Goal: Transaction & Acquisition: Purchase product/service

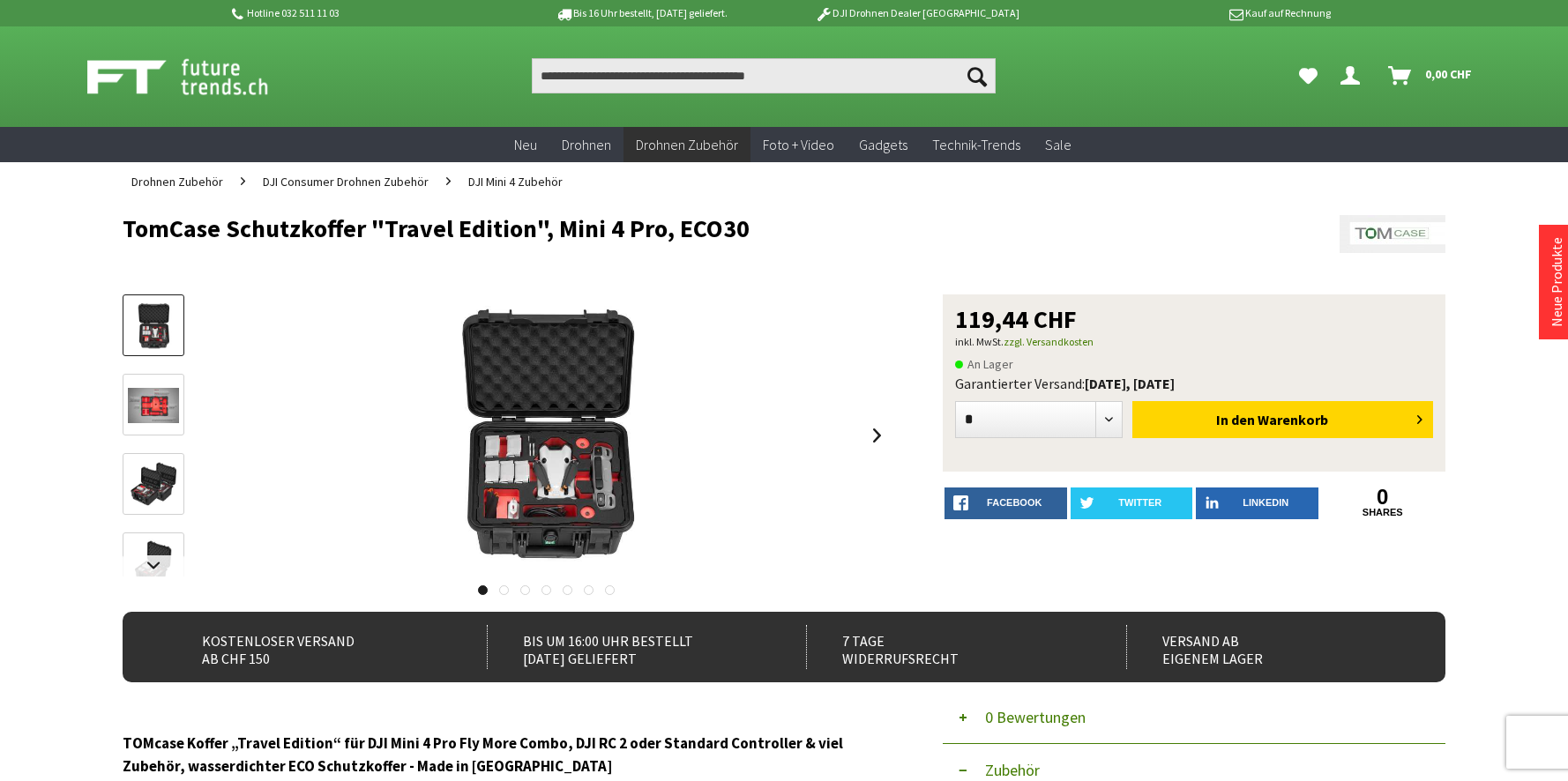
drag, startPoint x: 558, startPoint y: 228, endPoint x: 744, endPoint y: 229, distance: 186.0
click at [744, 229] on h1 "TomCase Schutzkoffer "Travel Edition", Mini 4 Pro, ECO30" at bounding box center [652, 228] width 1059 height 26
copy h1 "Mini 4 Pro, ECO30"
click at [148, 393] on img at bounding box center [153, 405] width 52 height 36
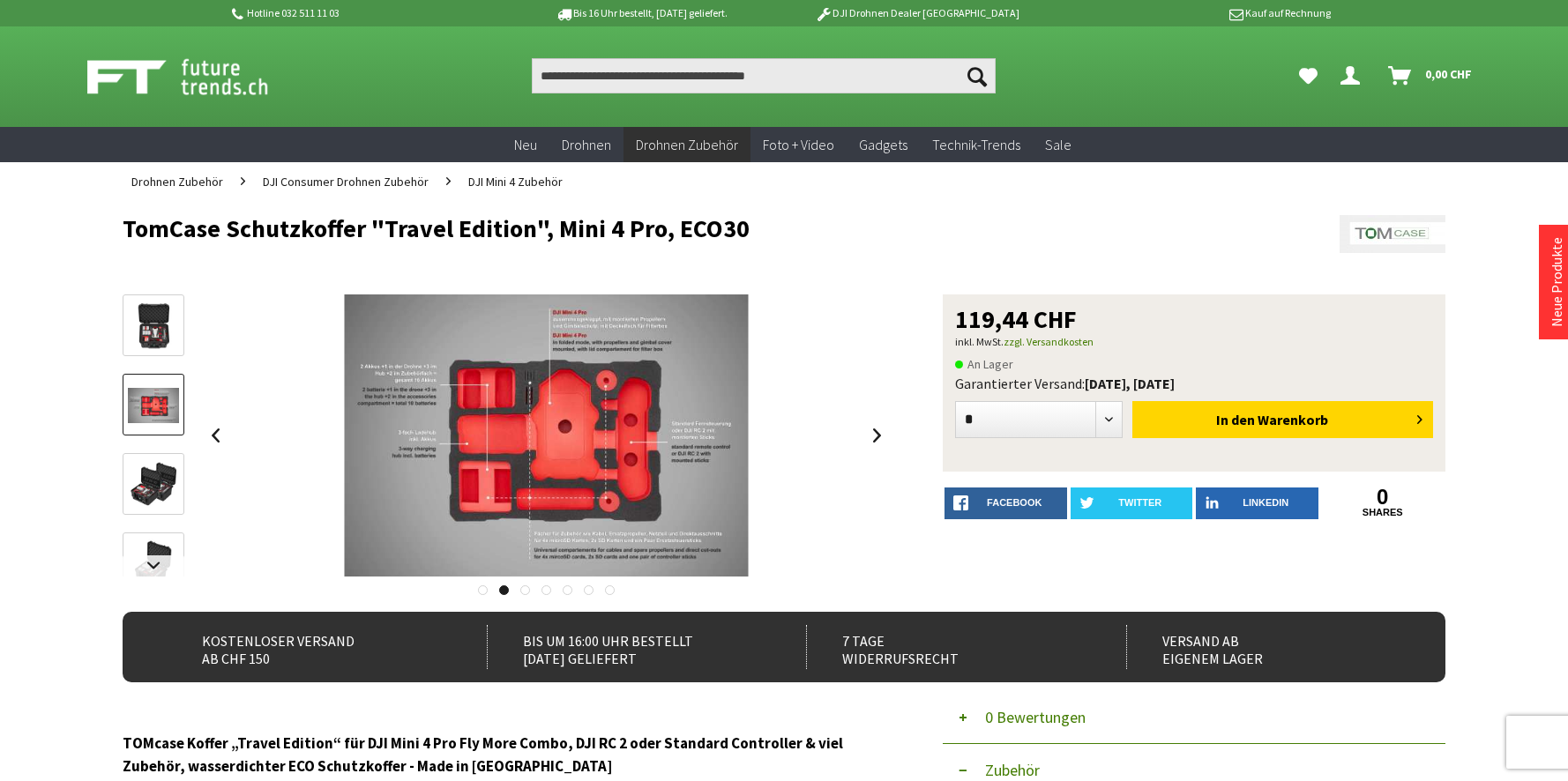
scroll to position [0, 1]
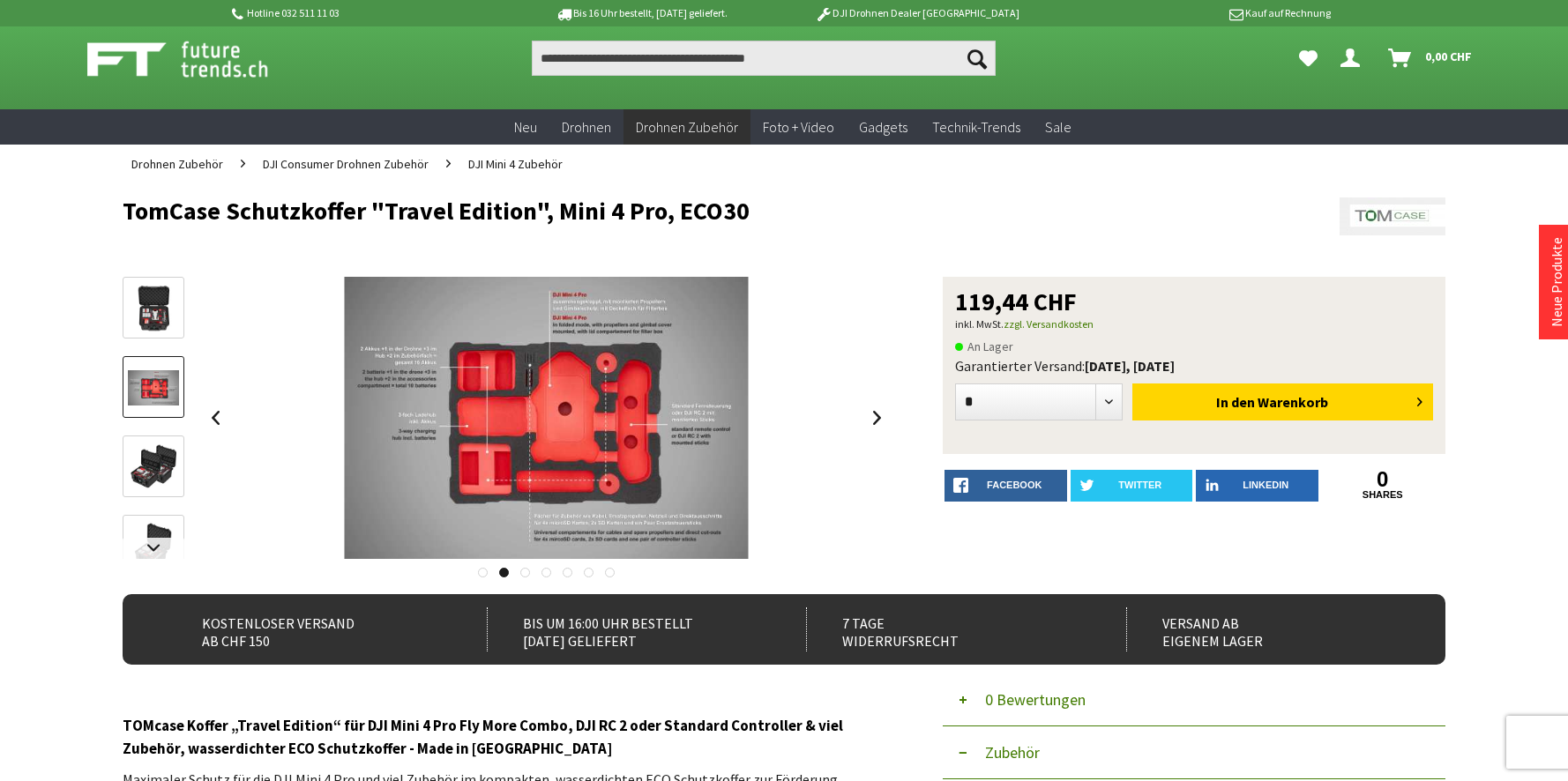
click at [143, 475] on img at bounding box center [153, 467] width 52 height 52
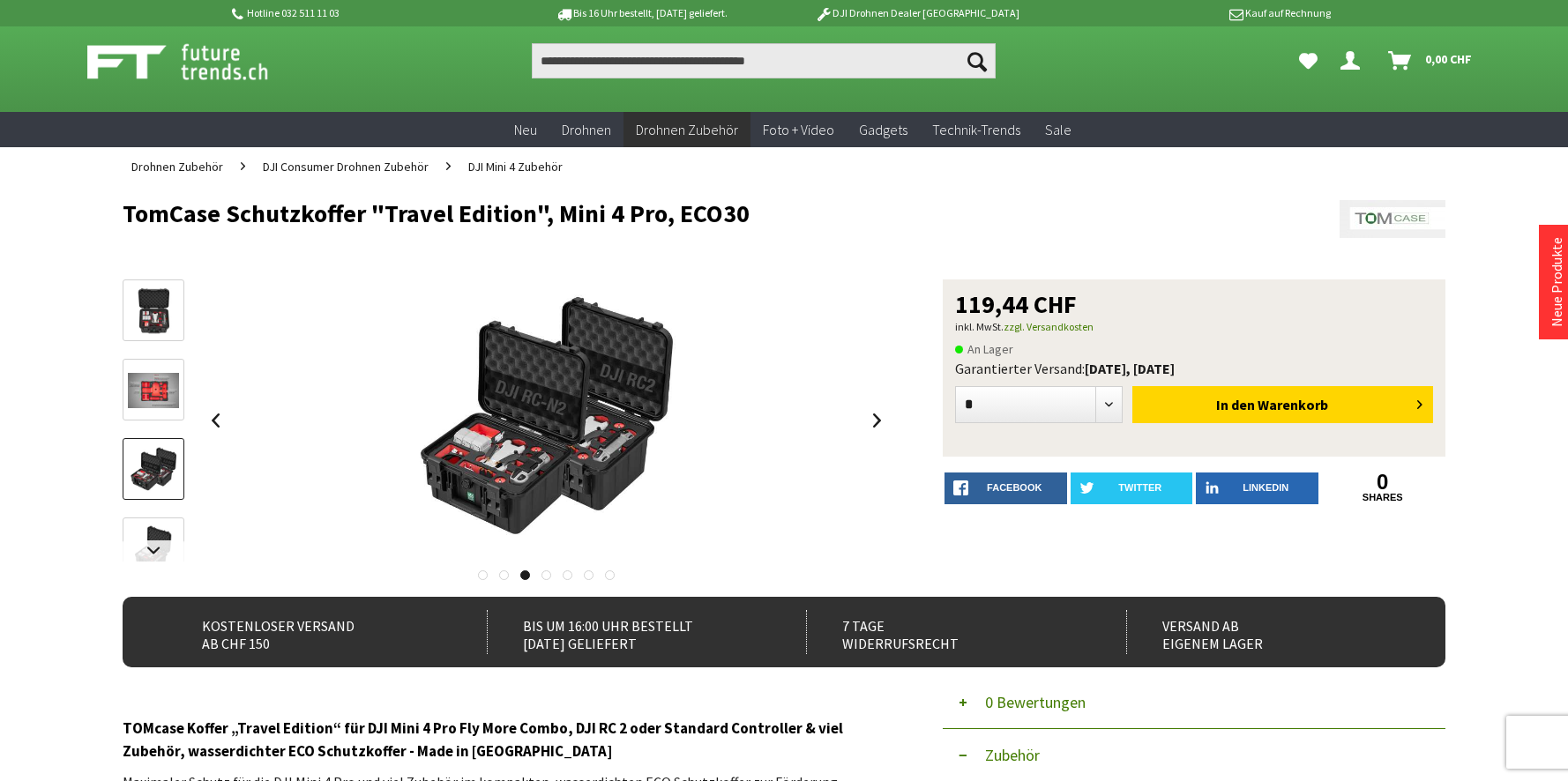
scroll to position [15, 0]
click at [148, 536] on img at bounding box center [153, 549] width 52 height 52
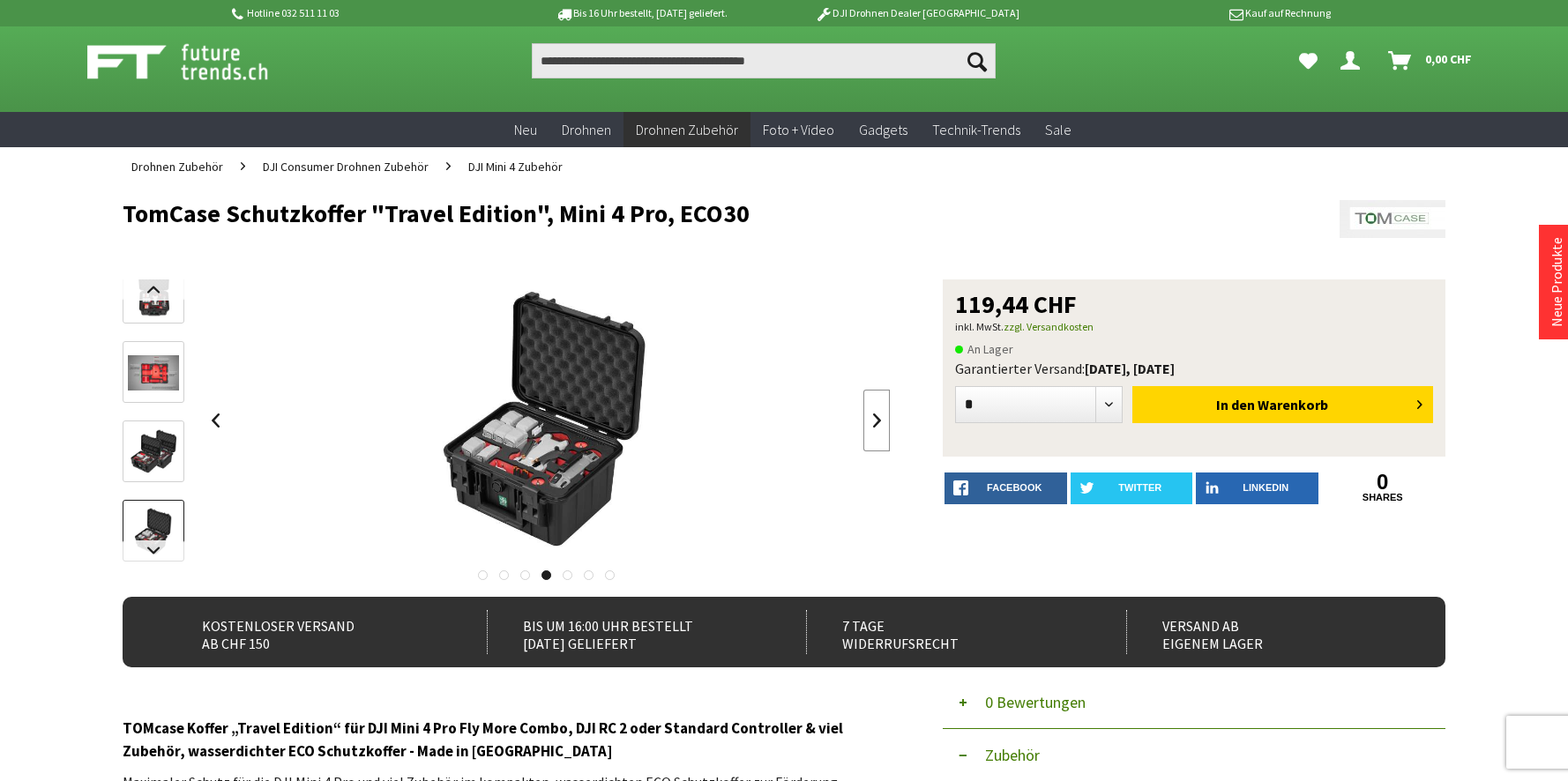
click at [887, 425] on link at bounding box center [877, 420] width 26 height 61
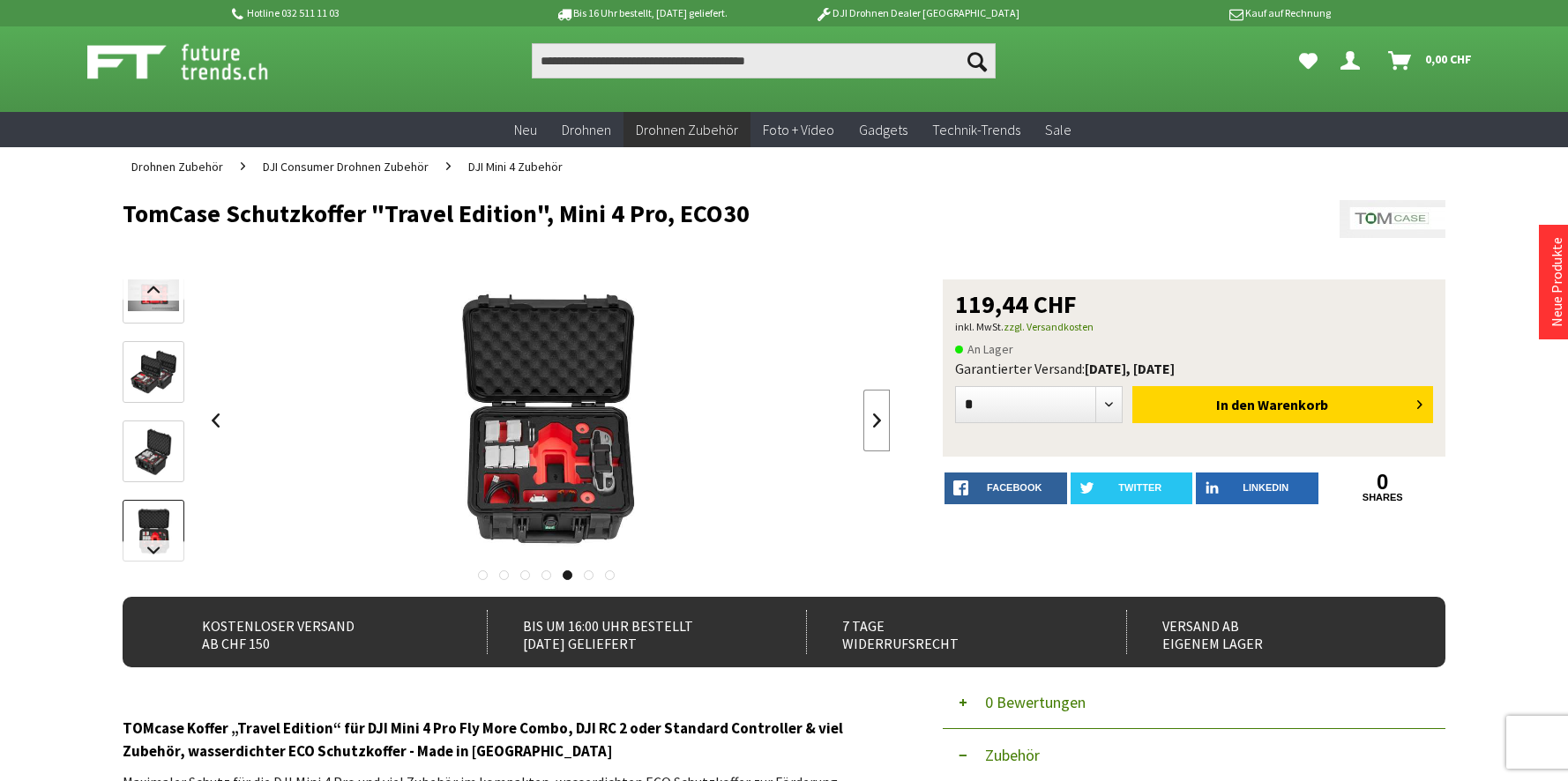
click at [879, 421] on link at bounding box center [877, 420] width 26 height 61
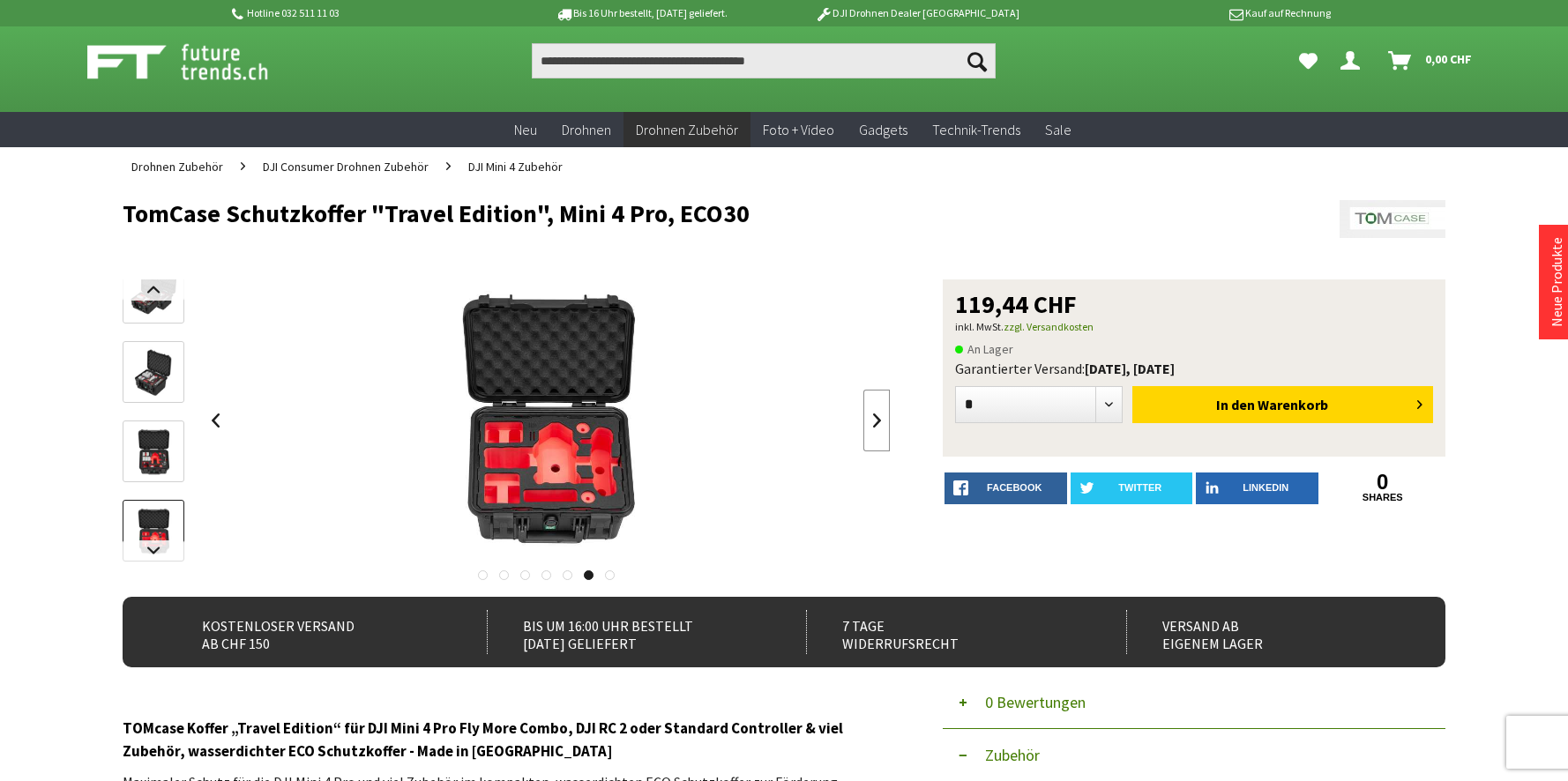
click at [879, 421] on link at bounding box center [877, 420] width 26 height 61
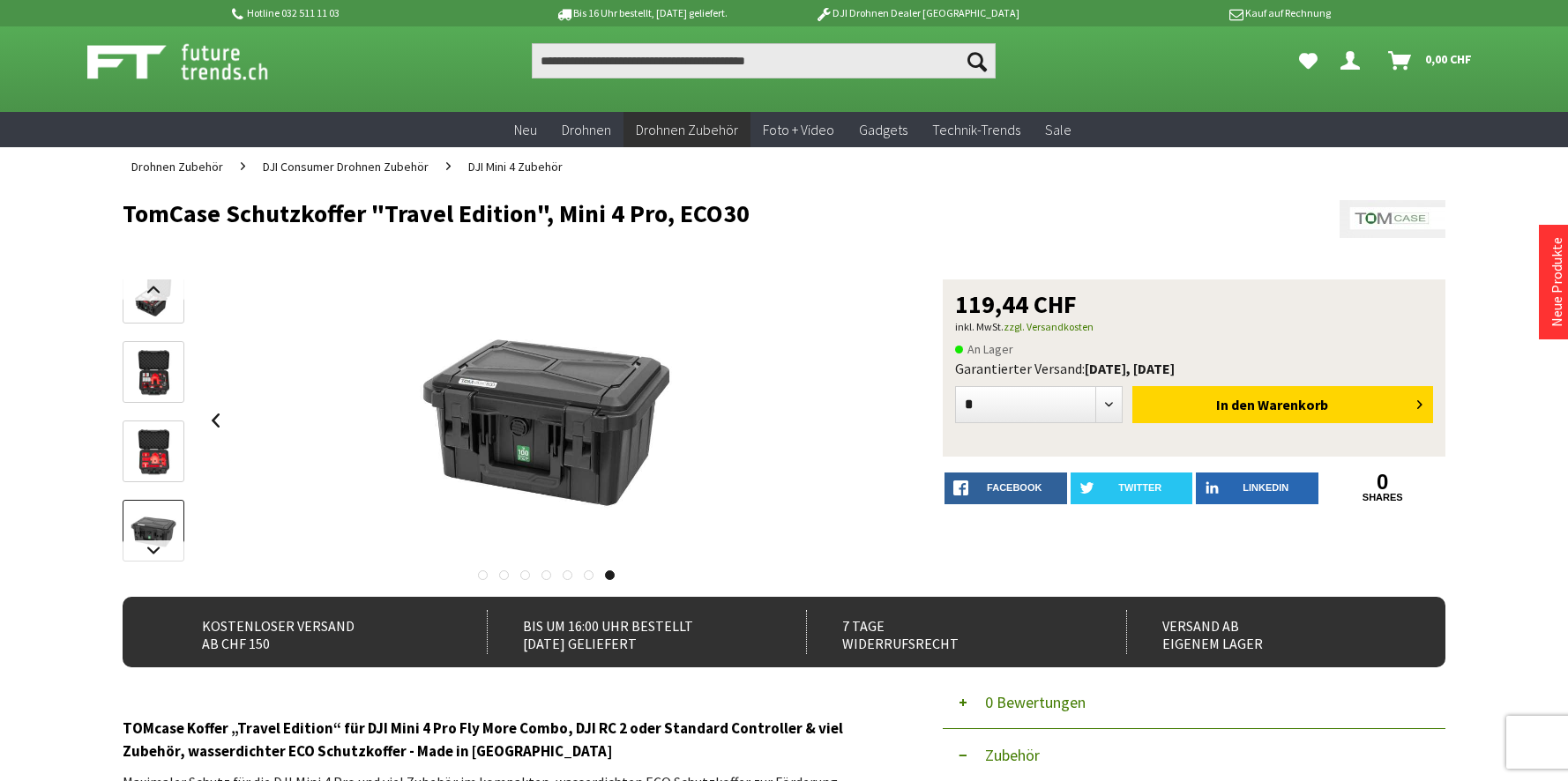
click at [879, 421] on div at bounding box center [545, 421] width 689 height 282
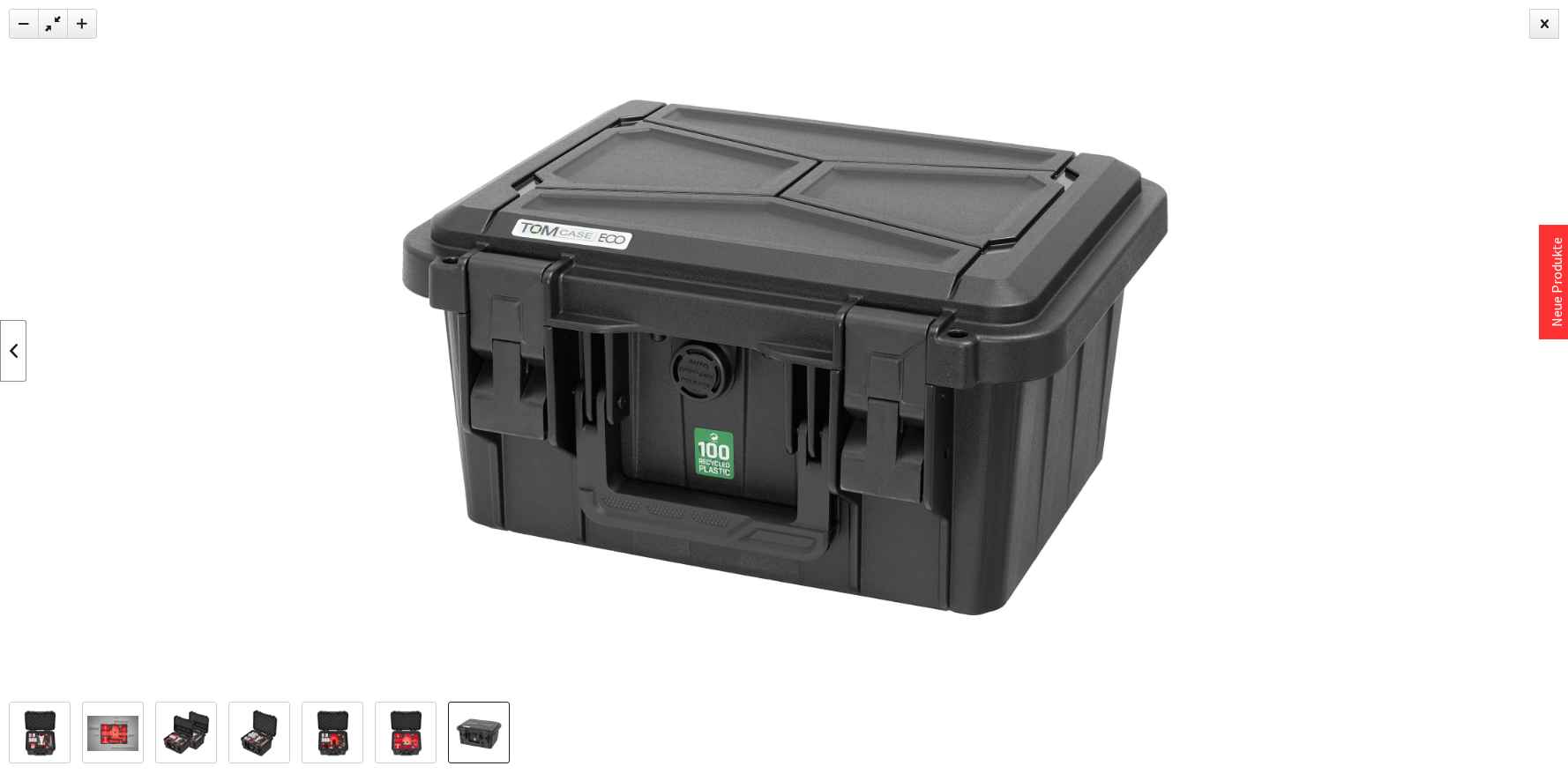
click at [14, 350] on link at bounding box center [13, 351] width 26 height 61
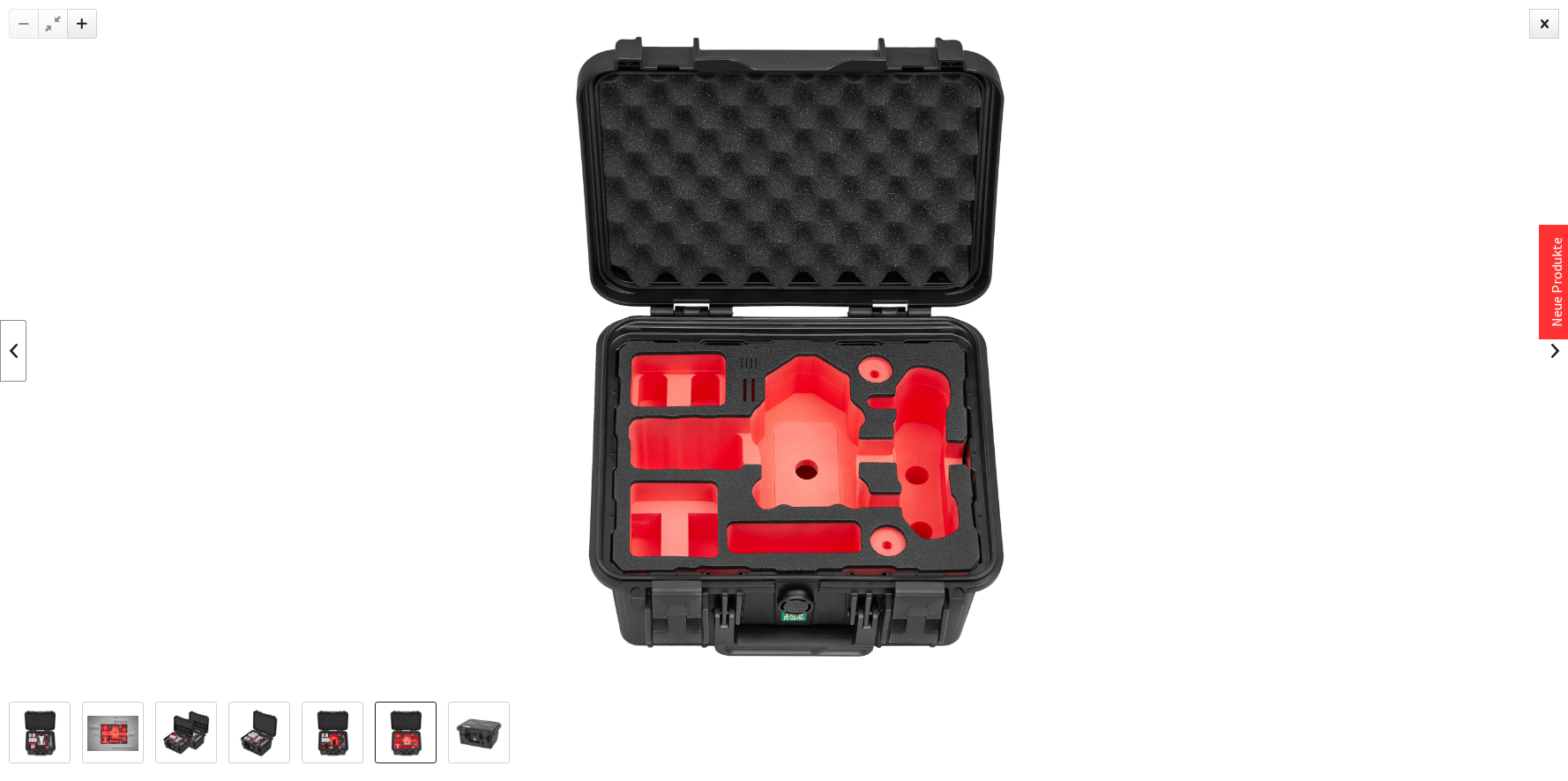
click at [14, 350] on link at bounding box center [13, 351] width 26 height 61
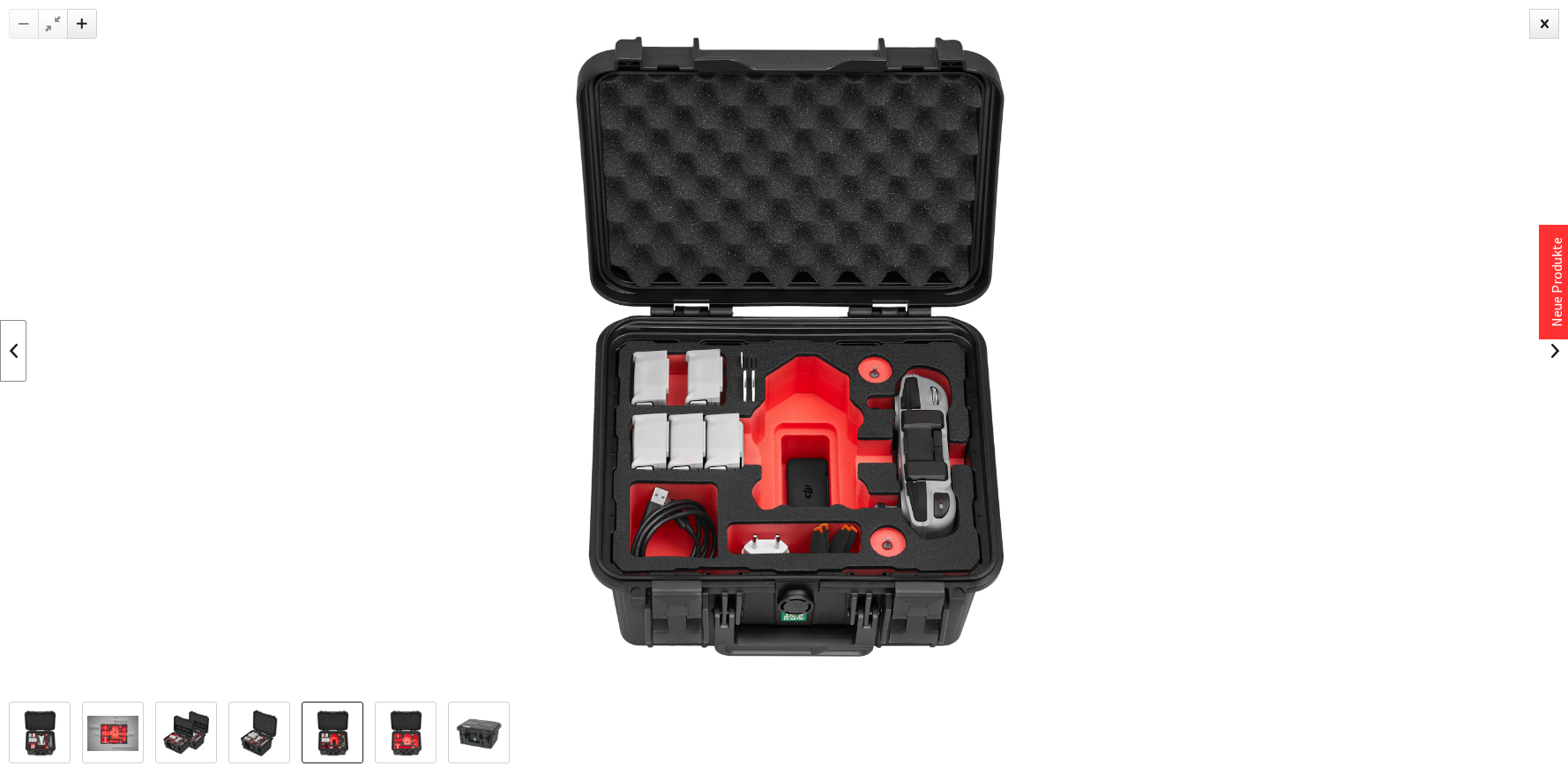
click at [14, 350] on link at bounding box center [13, 351] width 26 height 61
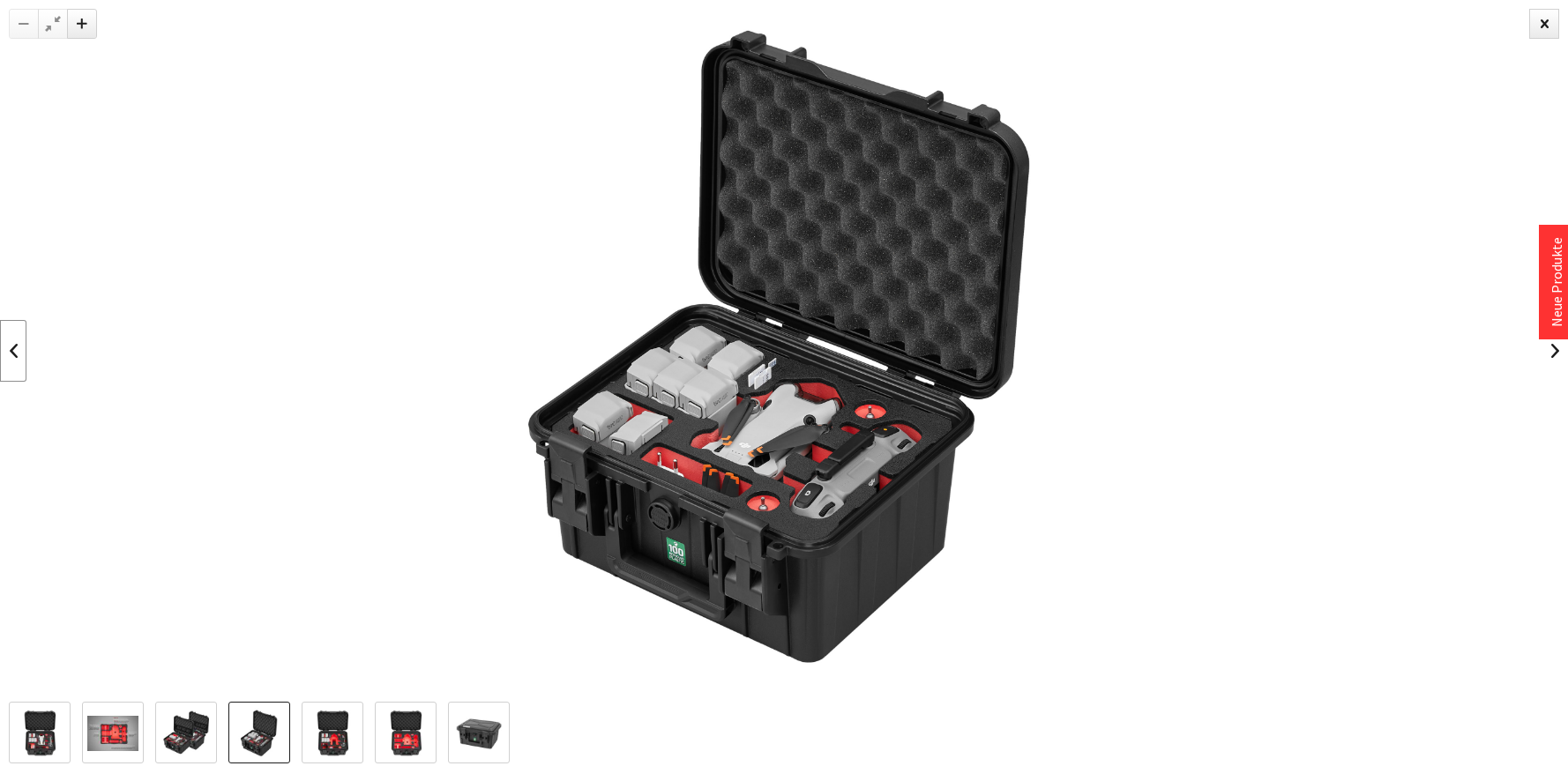
click at [14, 350] on link at bounding box center [13, 351] width 26 height 61
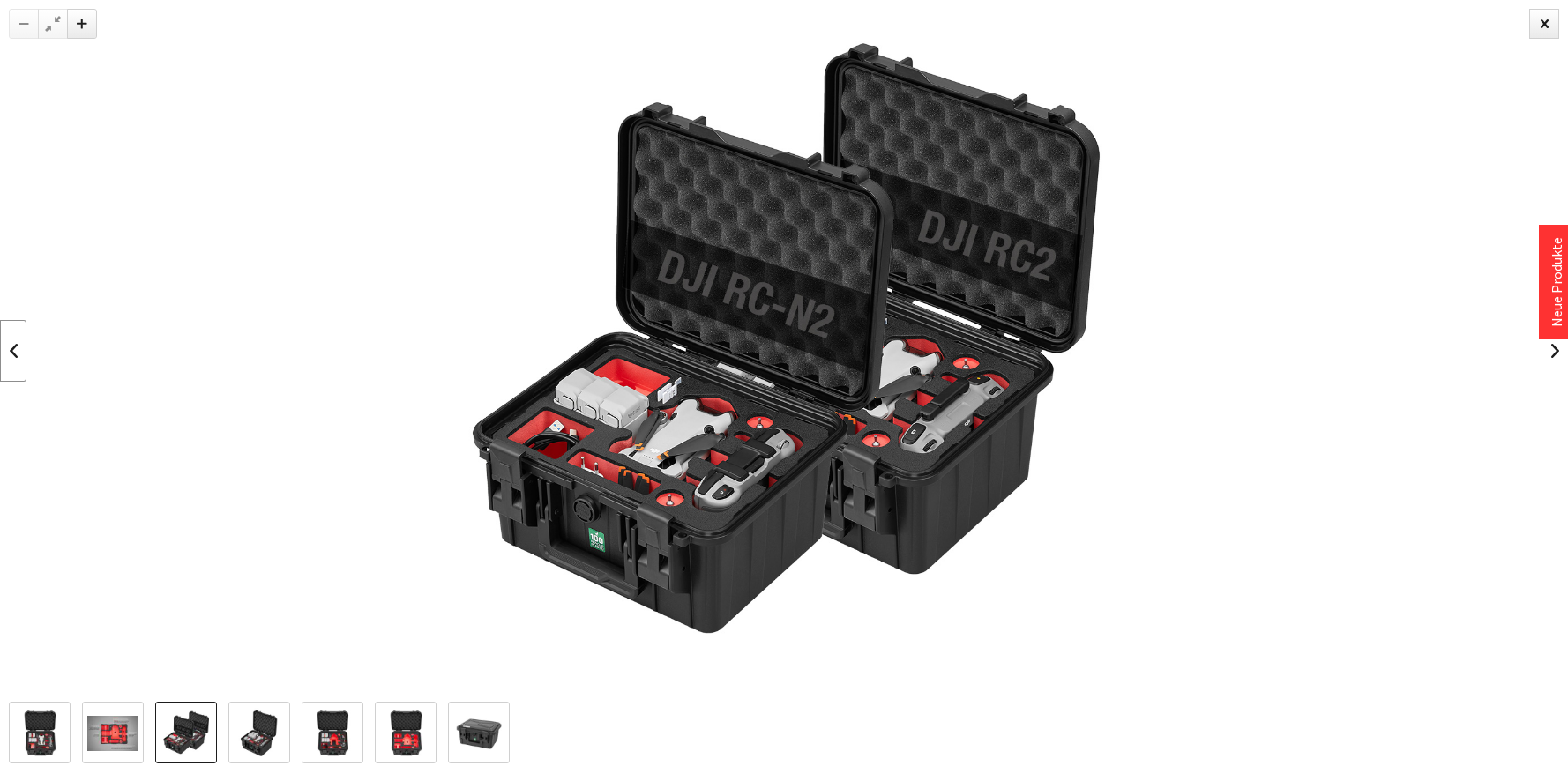
click at [14, 350] on link at bounding box center [13, 351] width 26 height 61
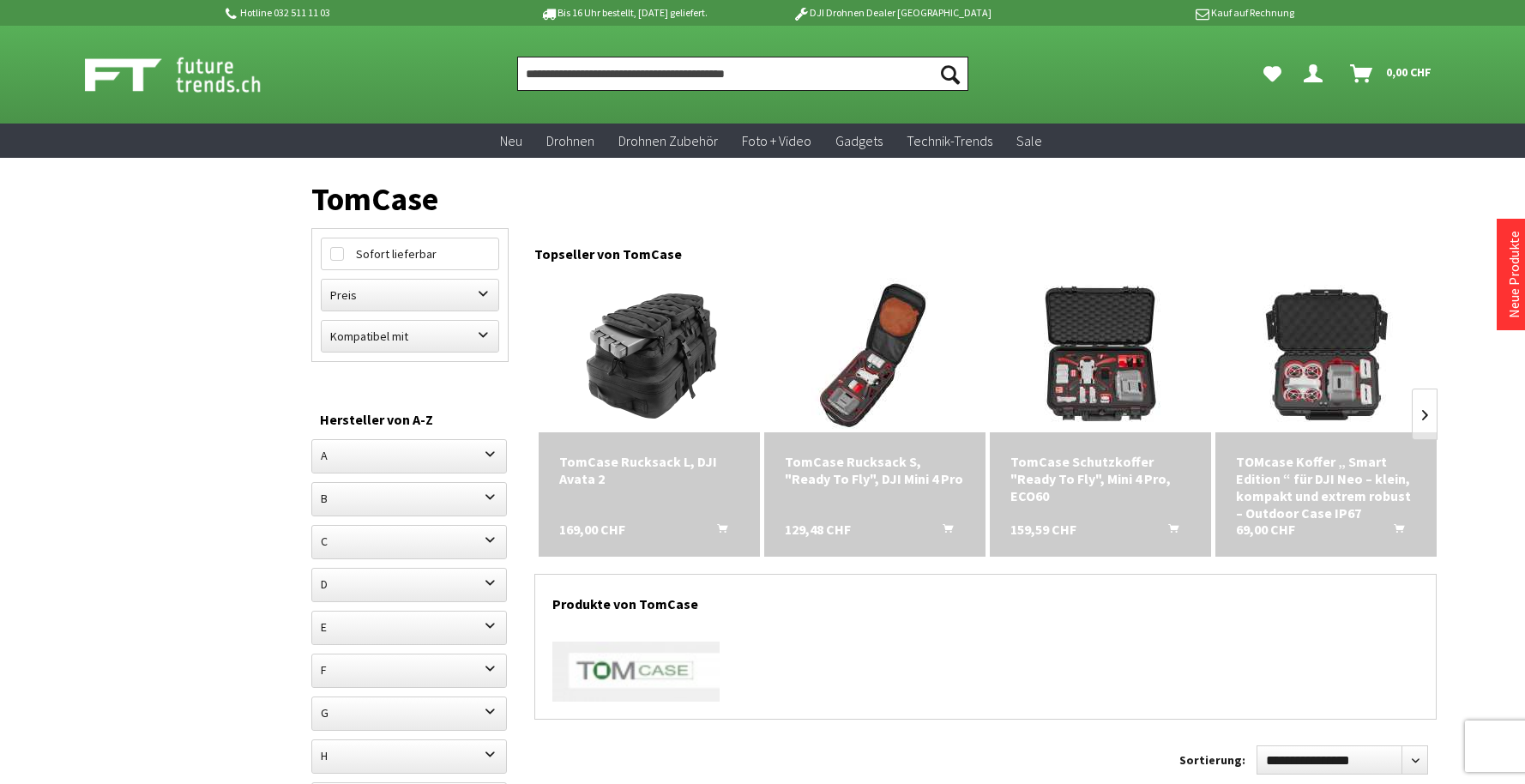
click at [667, 73] on input "Produkt, Marke, Kategorie, EAN, Artikelnummer…" at bounding box center [743, 74] width 451 height 34
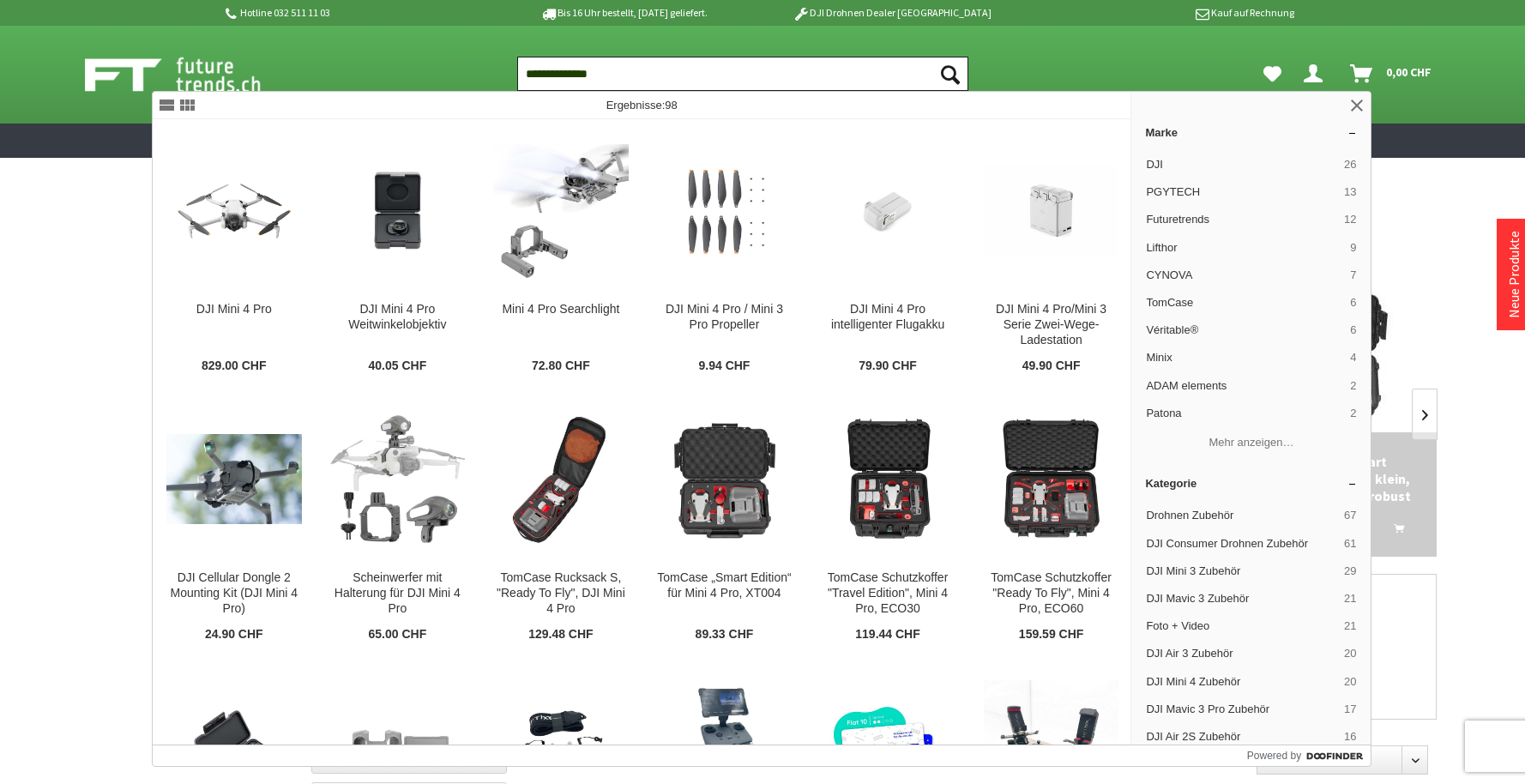
type input "**********"
click at [950, 74] on button "Suchen" at bounding box center [950, 74] width 36 height 34
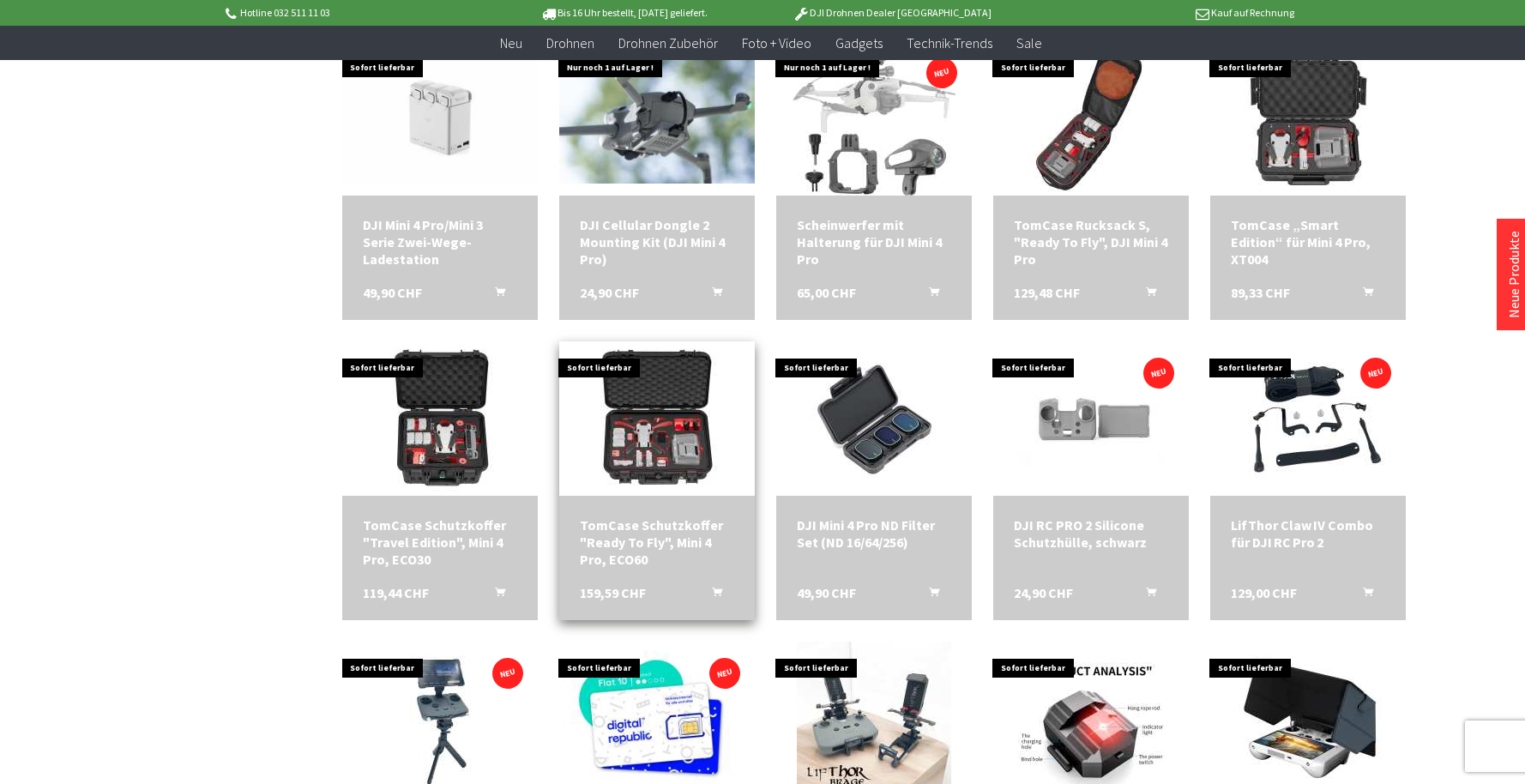
scroll to position [560, 0]
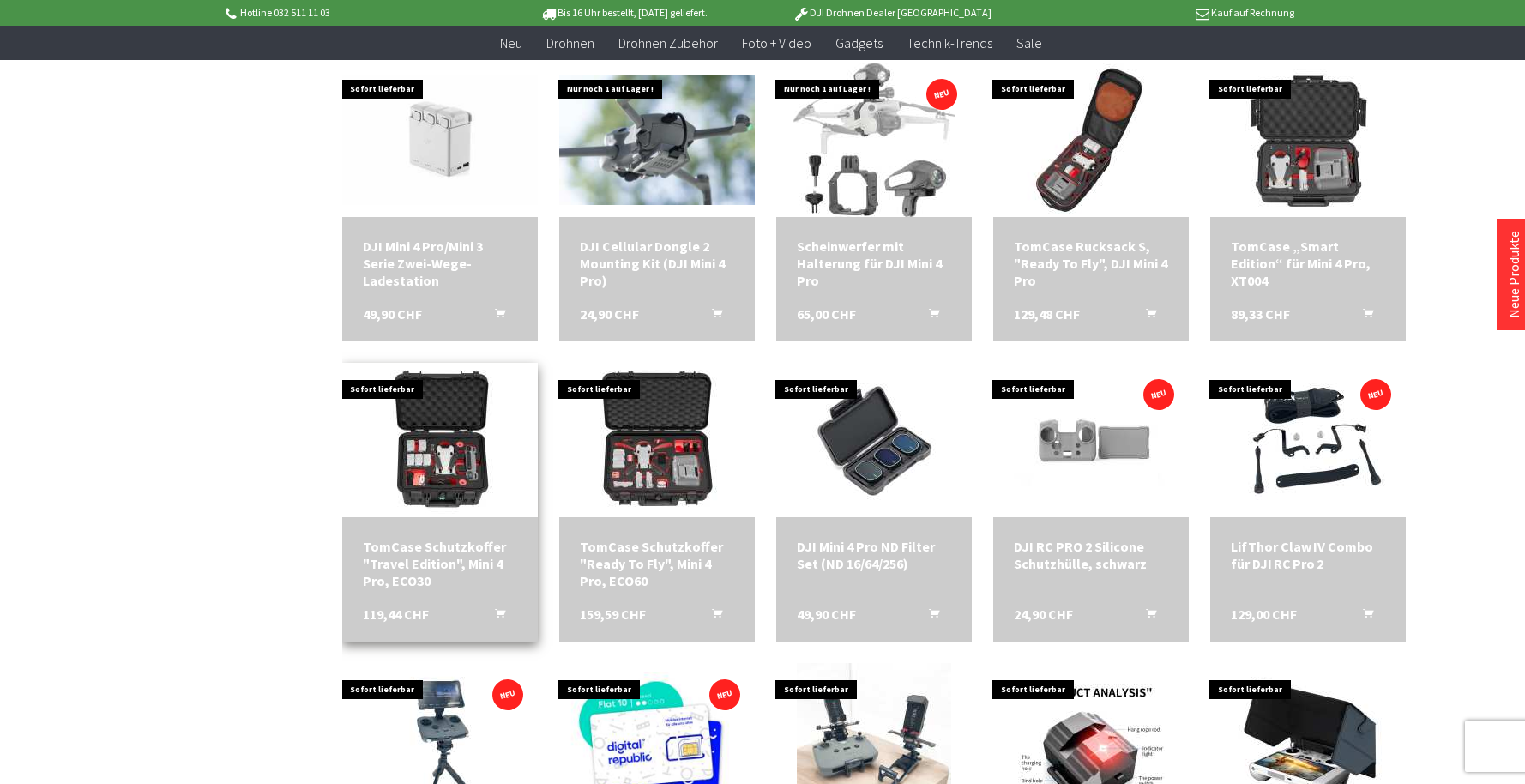
click at [456, 442] on img at bounding box center [440, 439] width 154 height 154
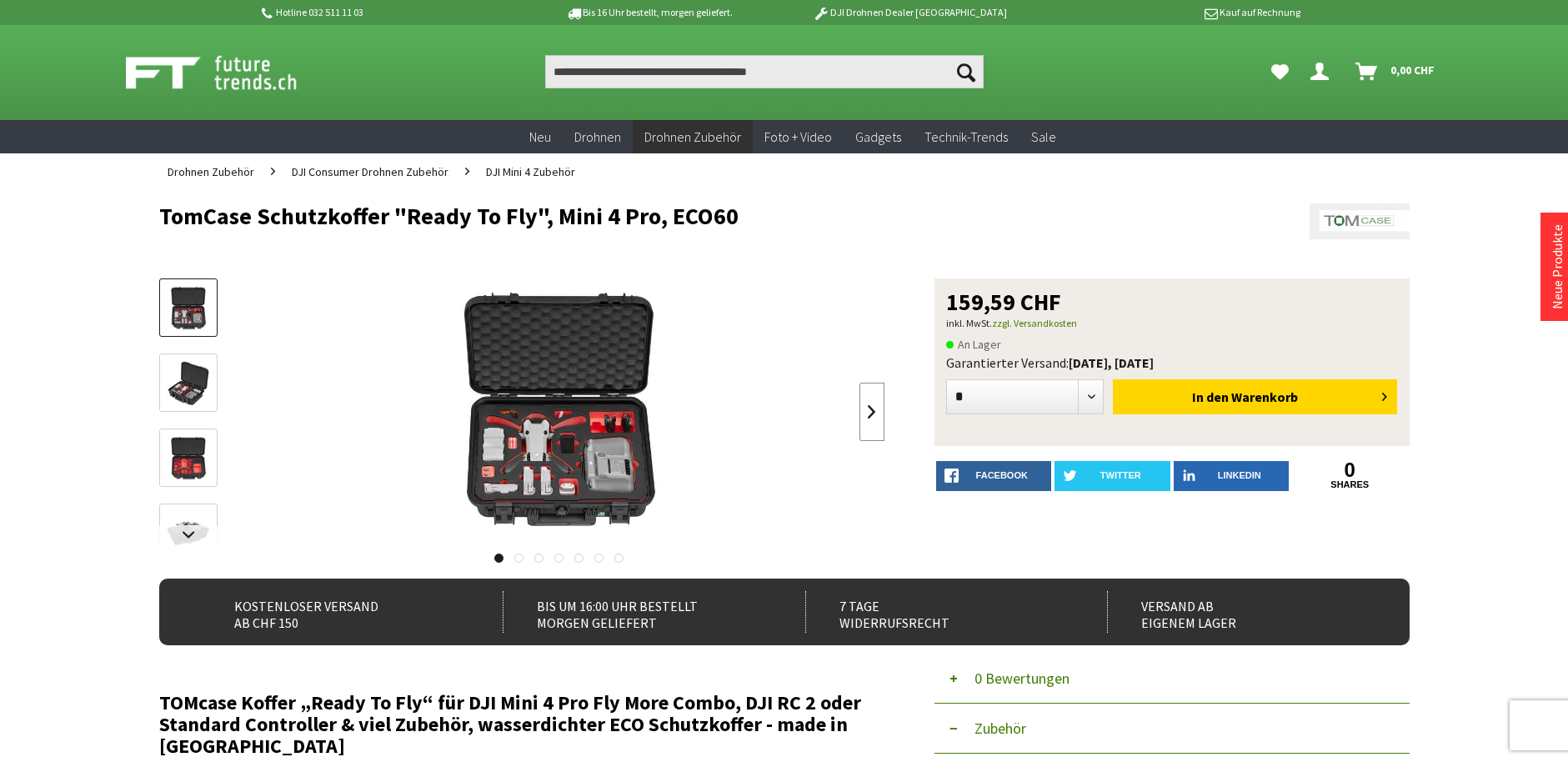
click at [874, 407] on link at bounding box center [871, 411] width 25 height 58
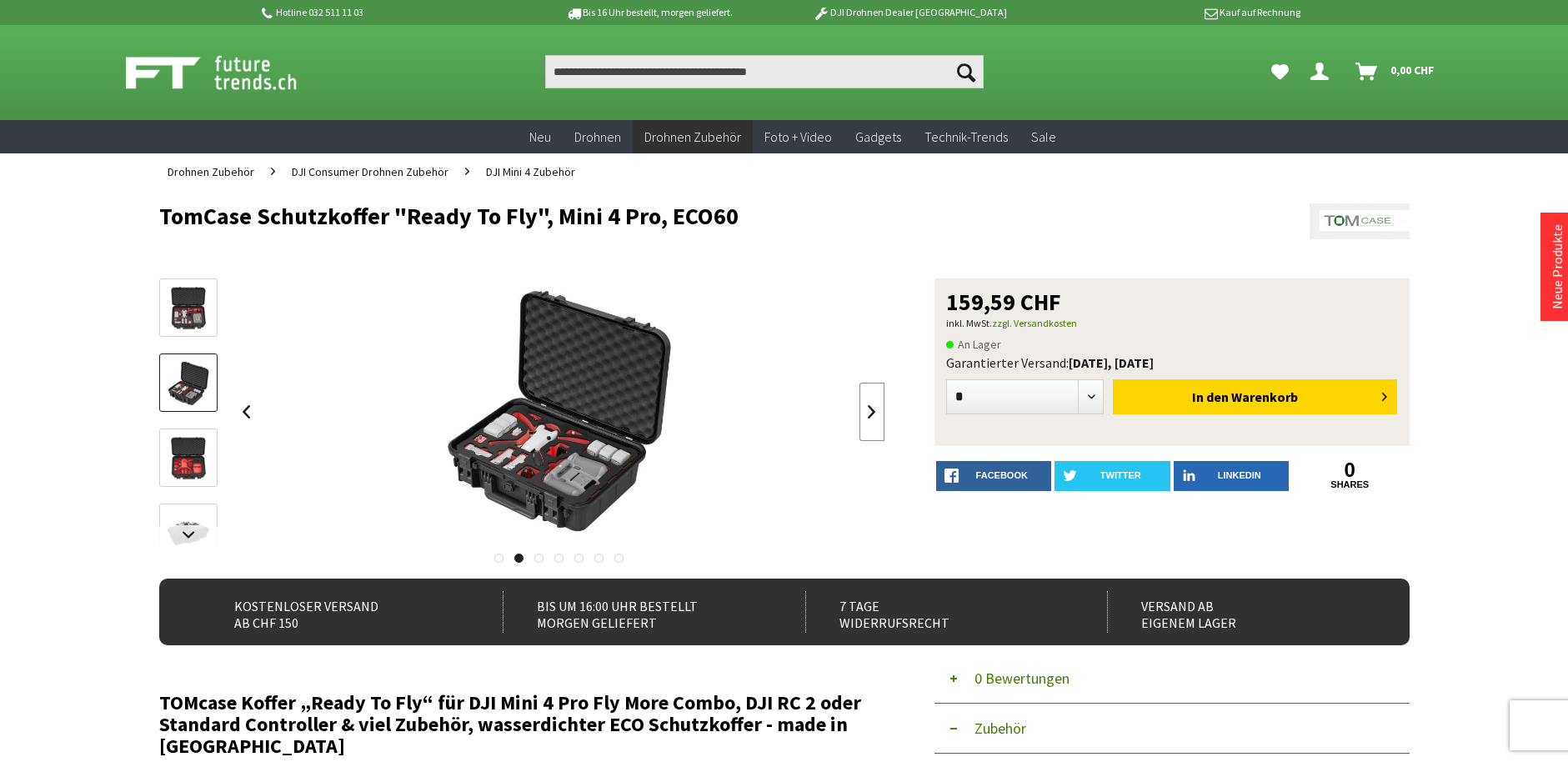
click at [875, 407] on link at bounding box center [871, 411] width 25 height 58
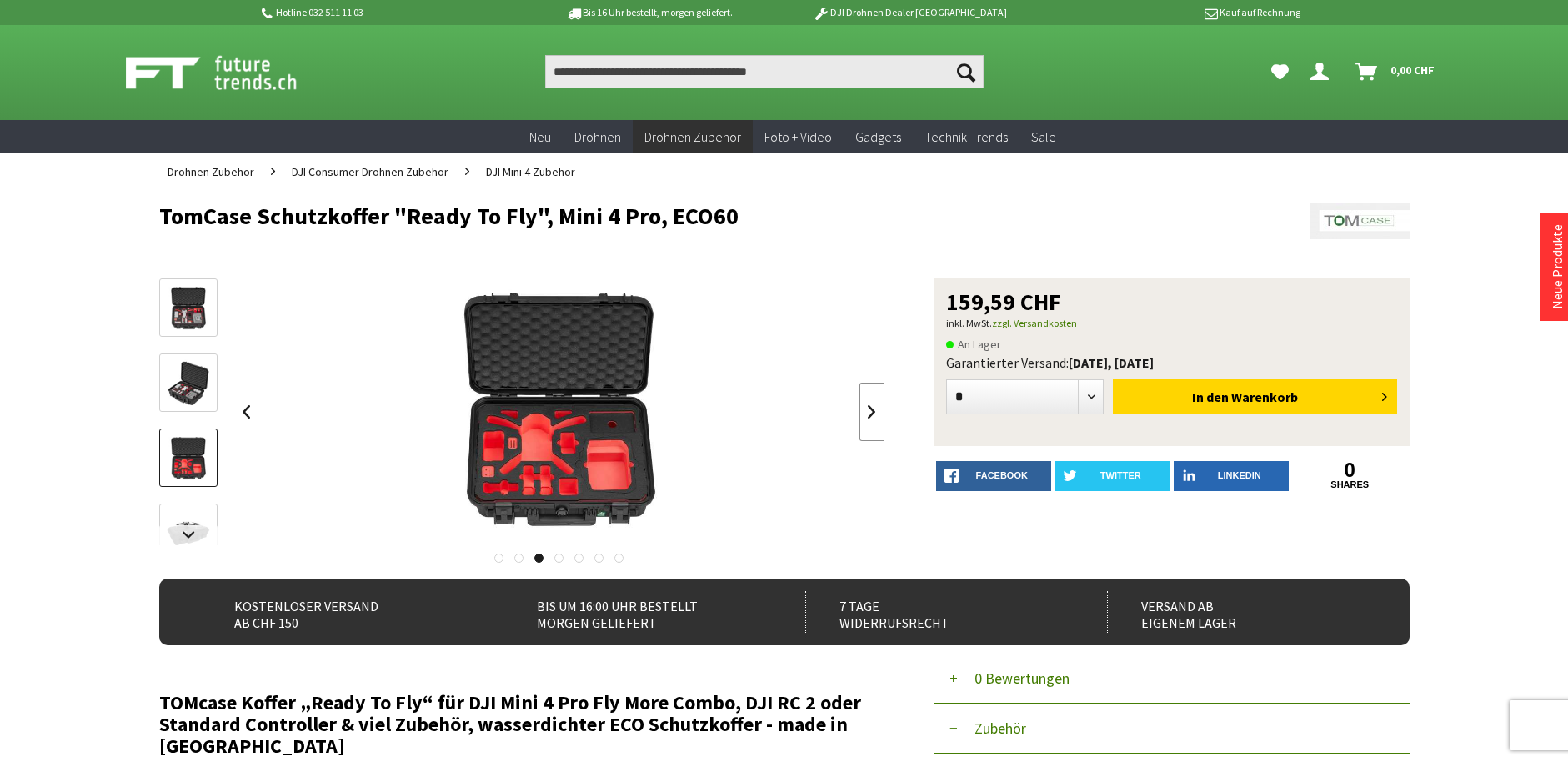
click at [875, 407] on link at bounding box center [871, 411] width 25 height 58
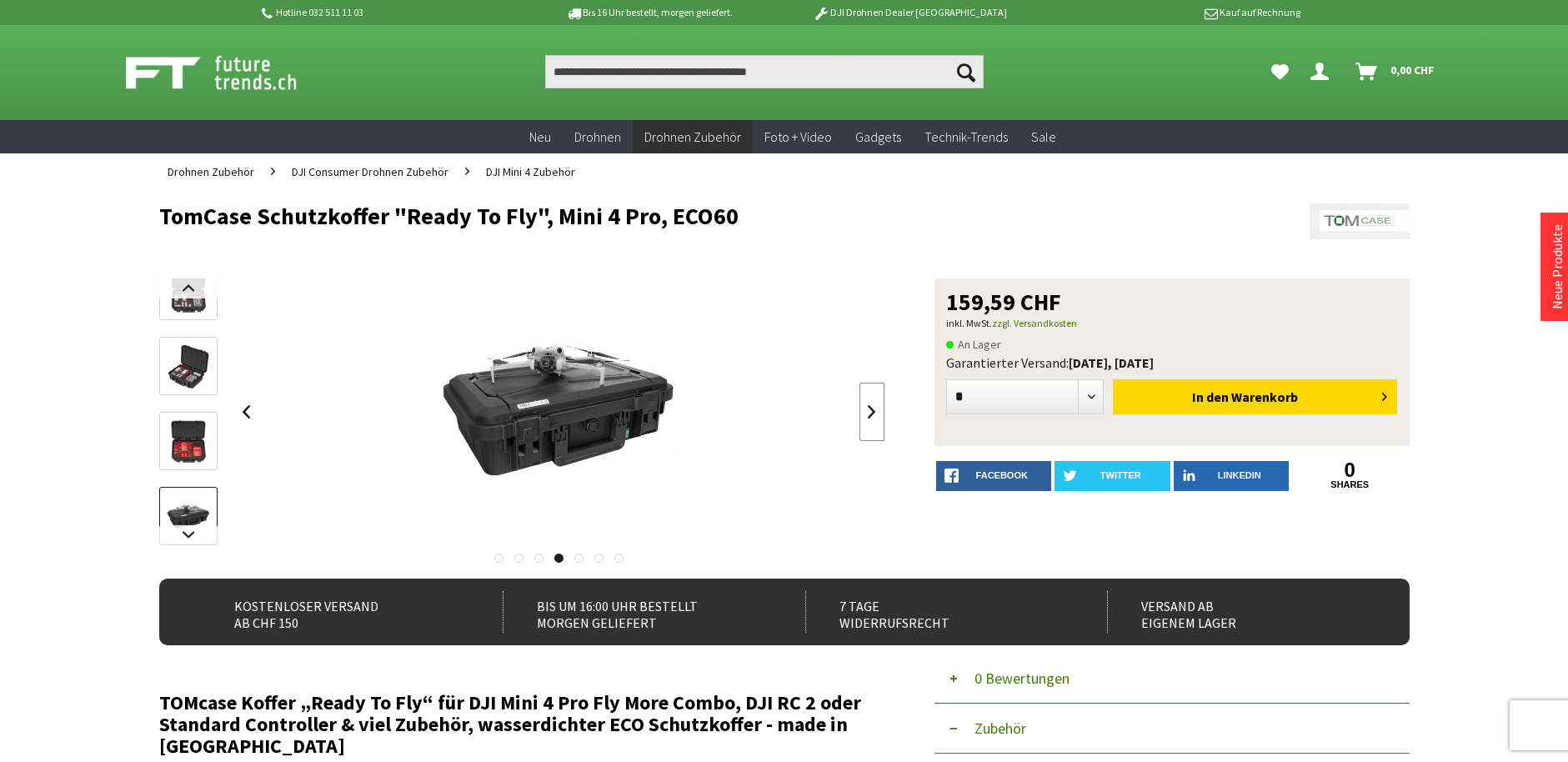
click at [875, 407] on link at bounding box center [871, 411] width 25 height 58
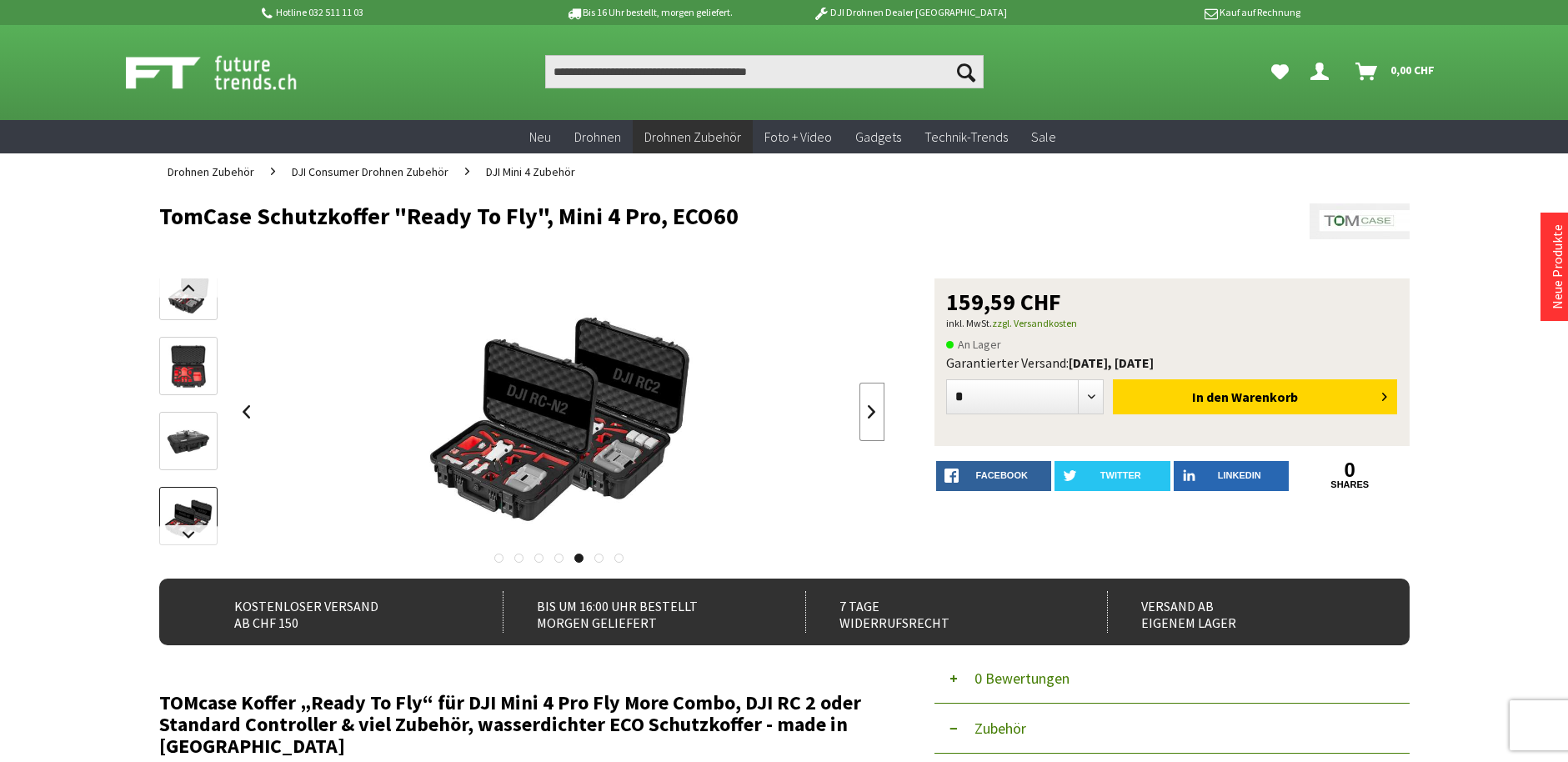
click at [875, 407] on link at bounding box center [871, 411] width 25 height 58
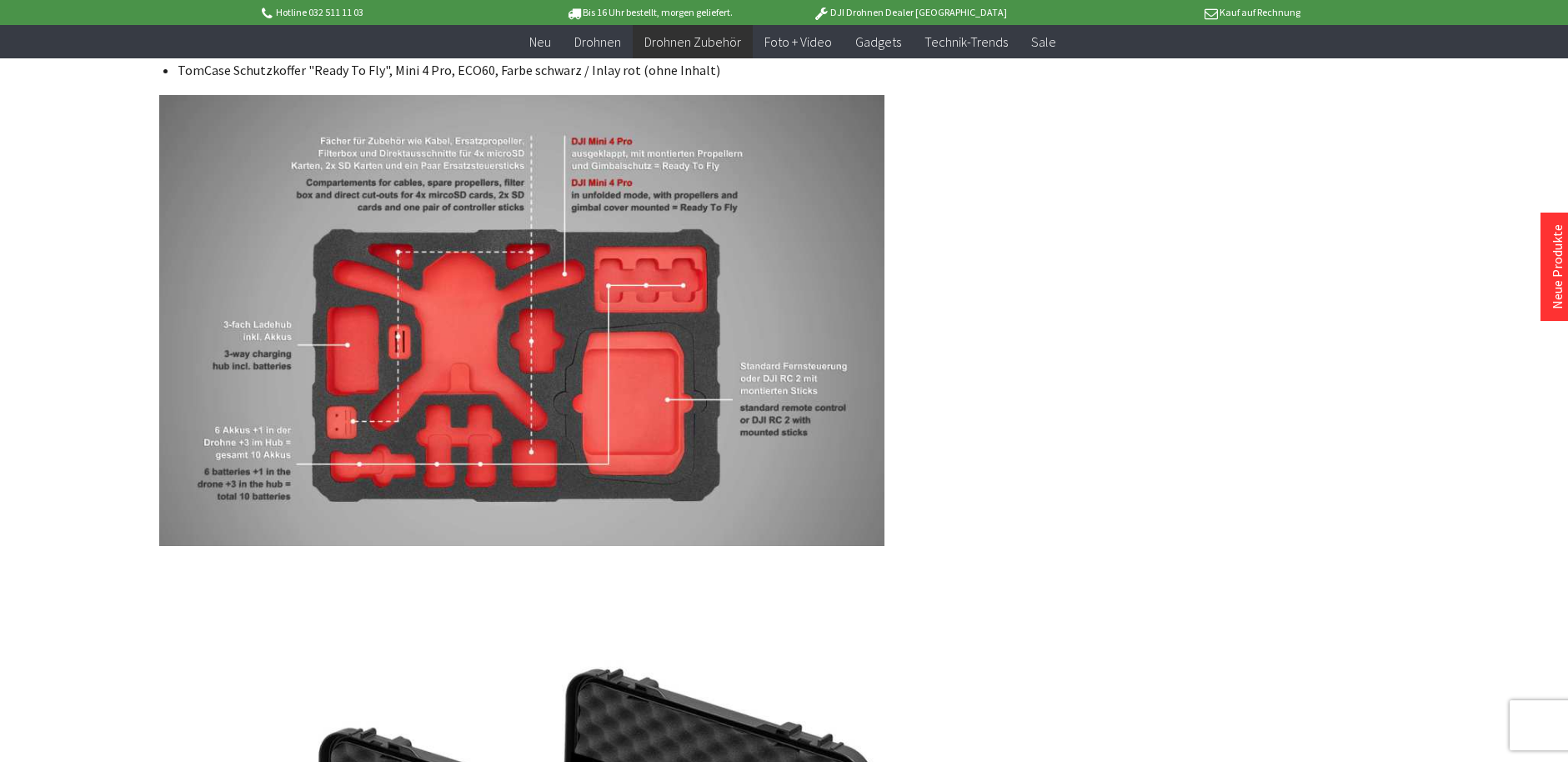
scroll to position [1482, 0]
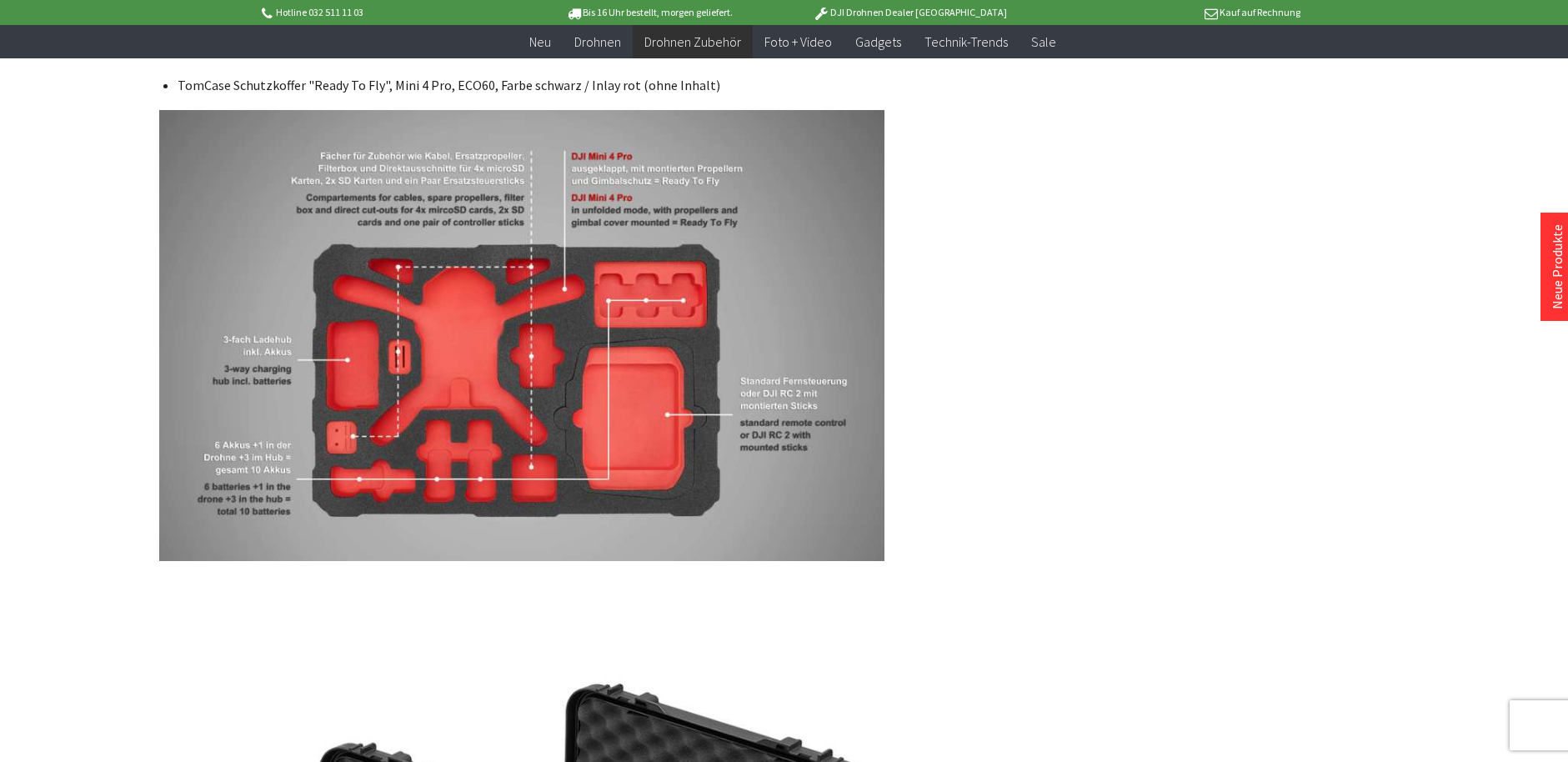
click at [532, 288] on img at bounding box center [522, 336] width 725 height 451
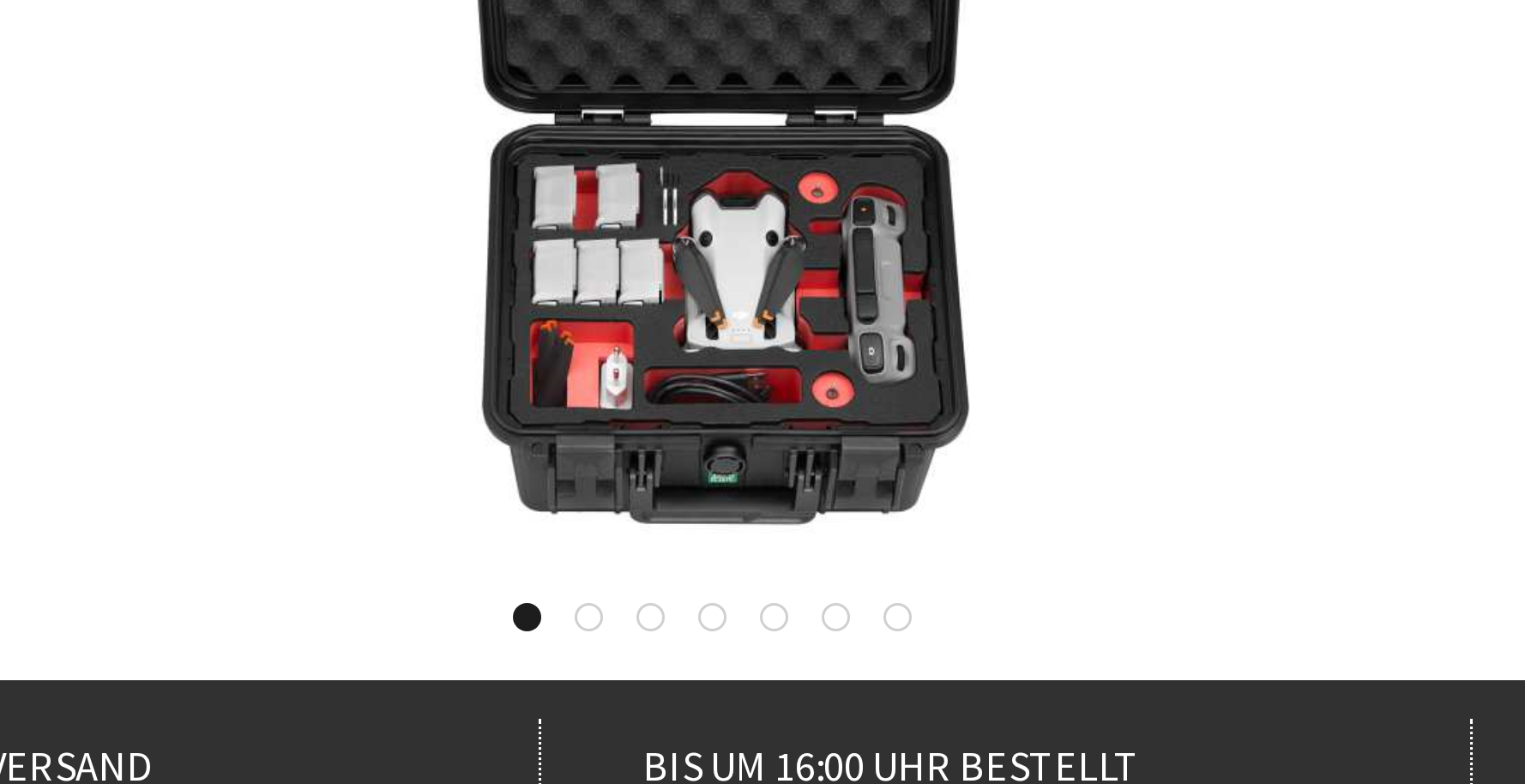
scroll to position [79, 0]
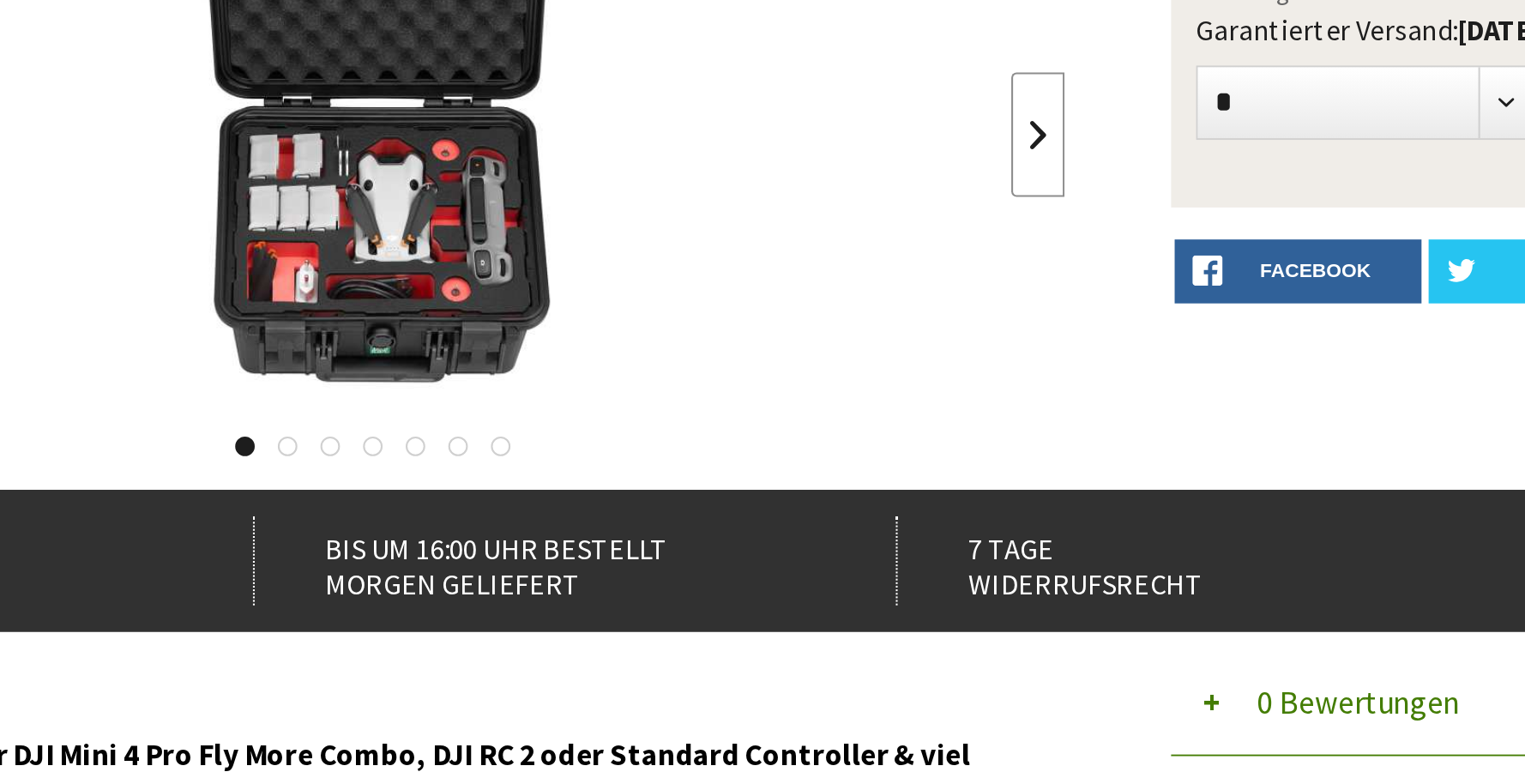
click at [840, 280] on link at bounding box center [852, 310] width 26 height 60
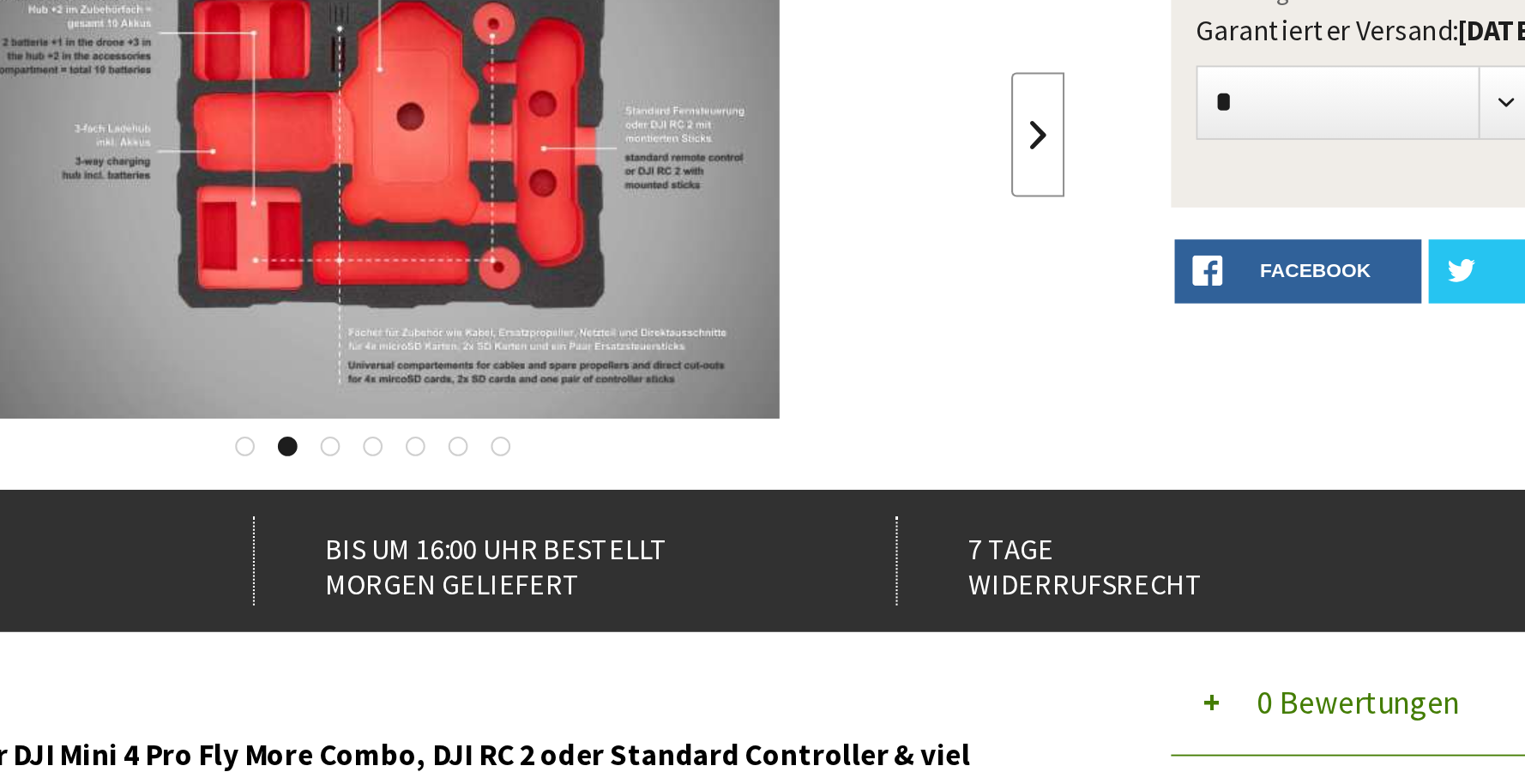
click at [840, 280] on link at bounding box center [852, 310] width 26 height 60
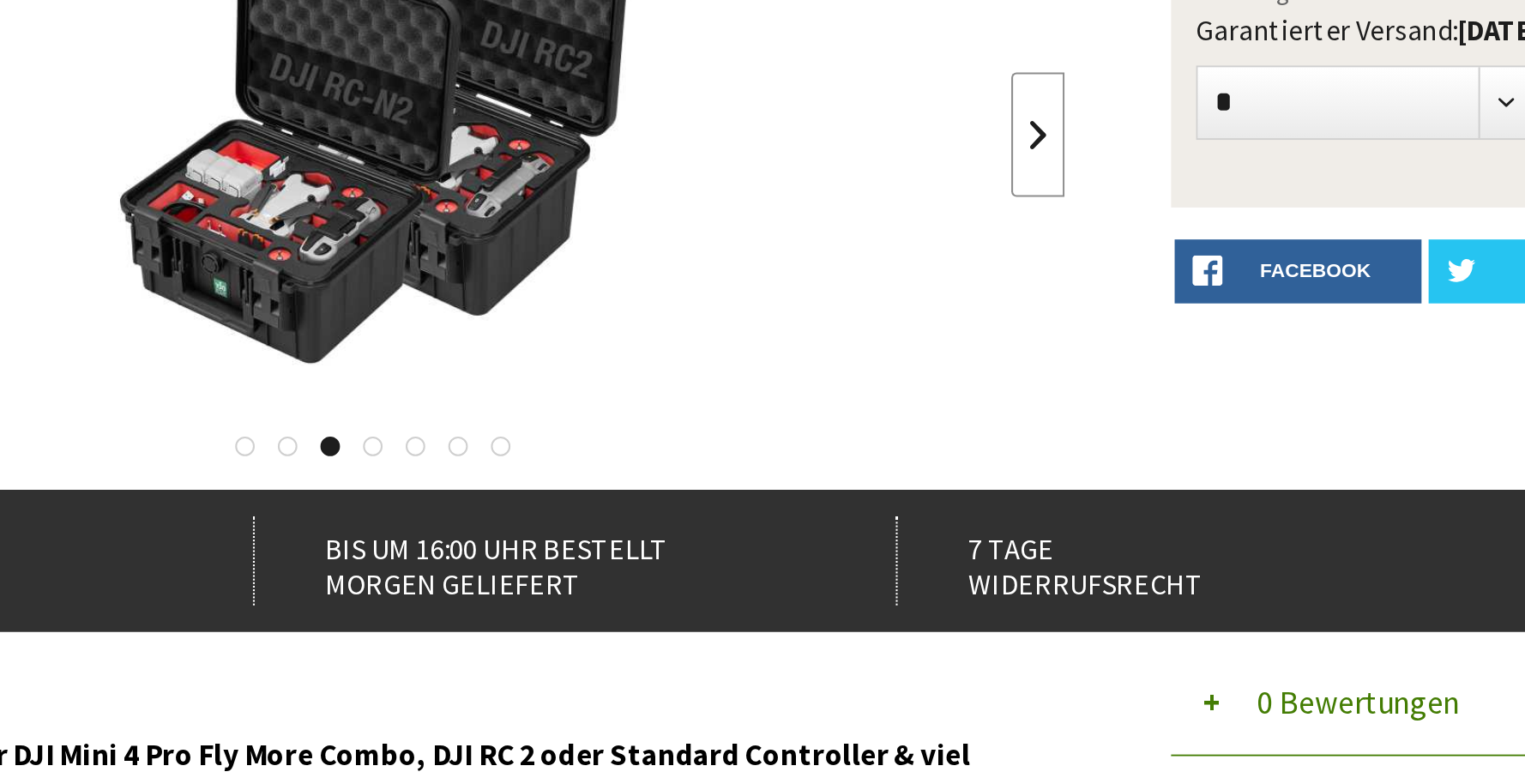
click at [840, 280] on link at bounding box center [852, 310] width 26 height 60
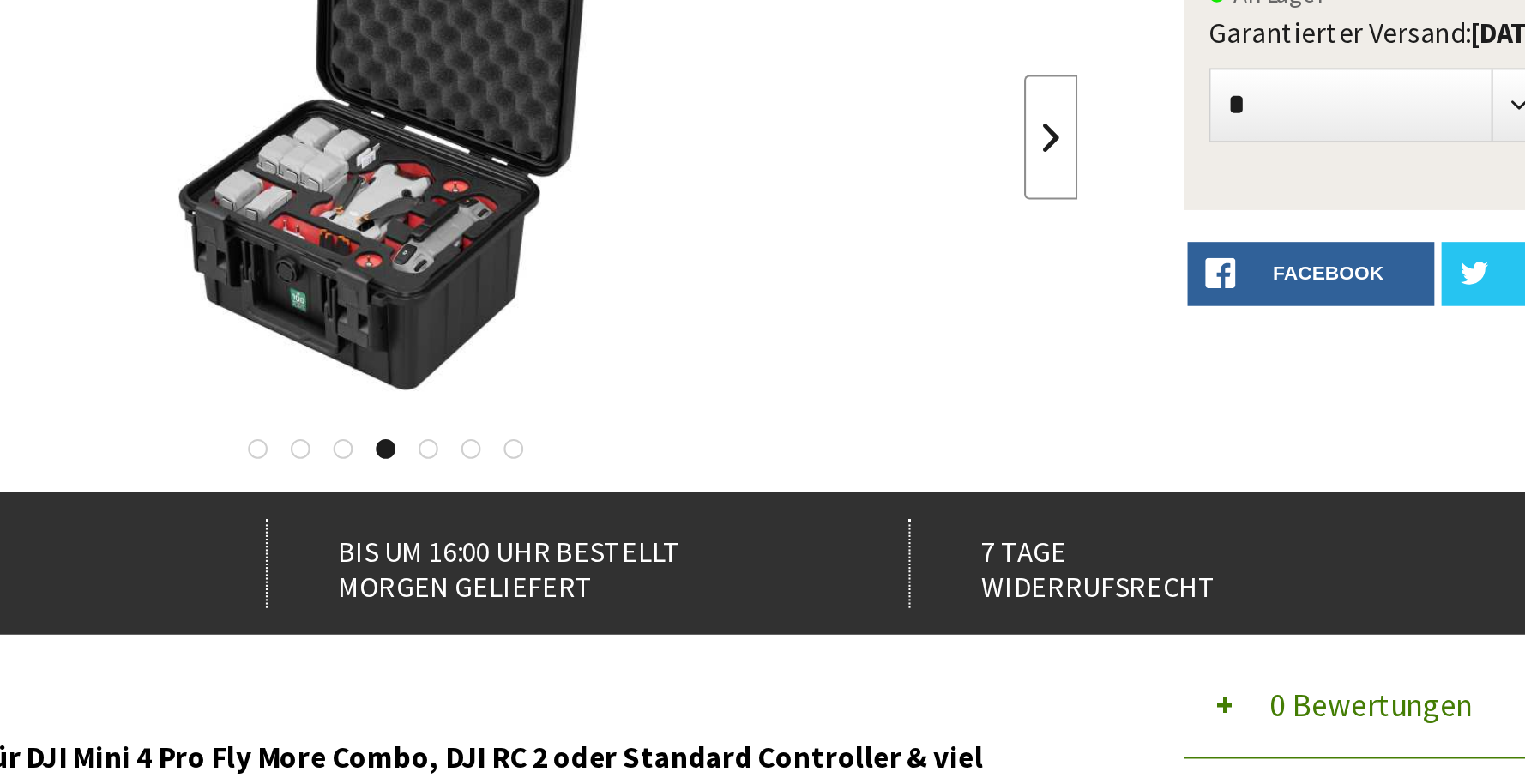
click at [840, 280] on link at bounding box center [852, 310] width 26 height 60
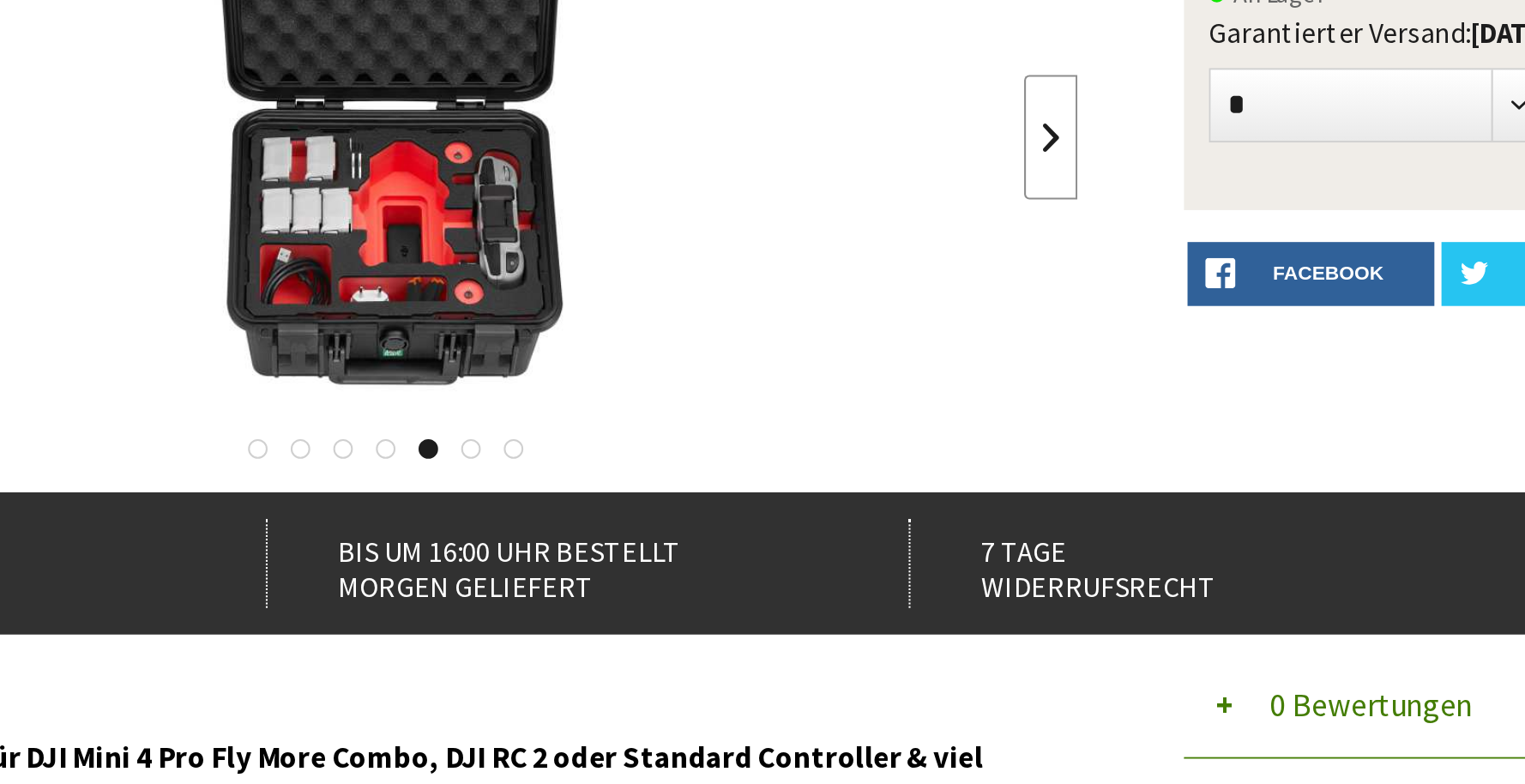
click at [840, 280] on link at bounding box center [852, 310] width 26 height 60
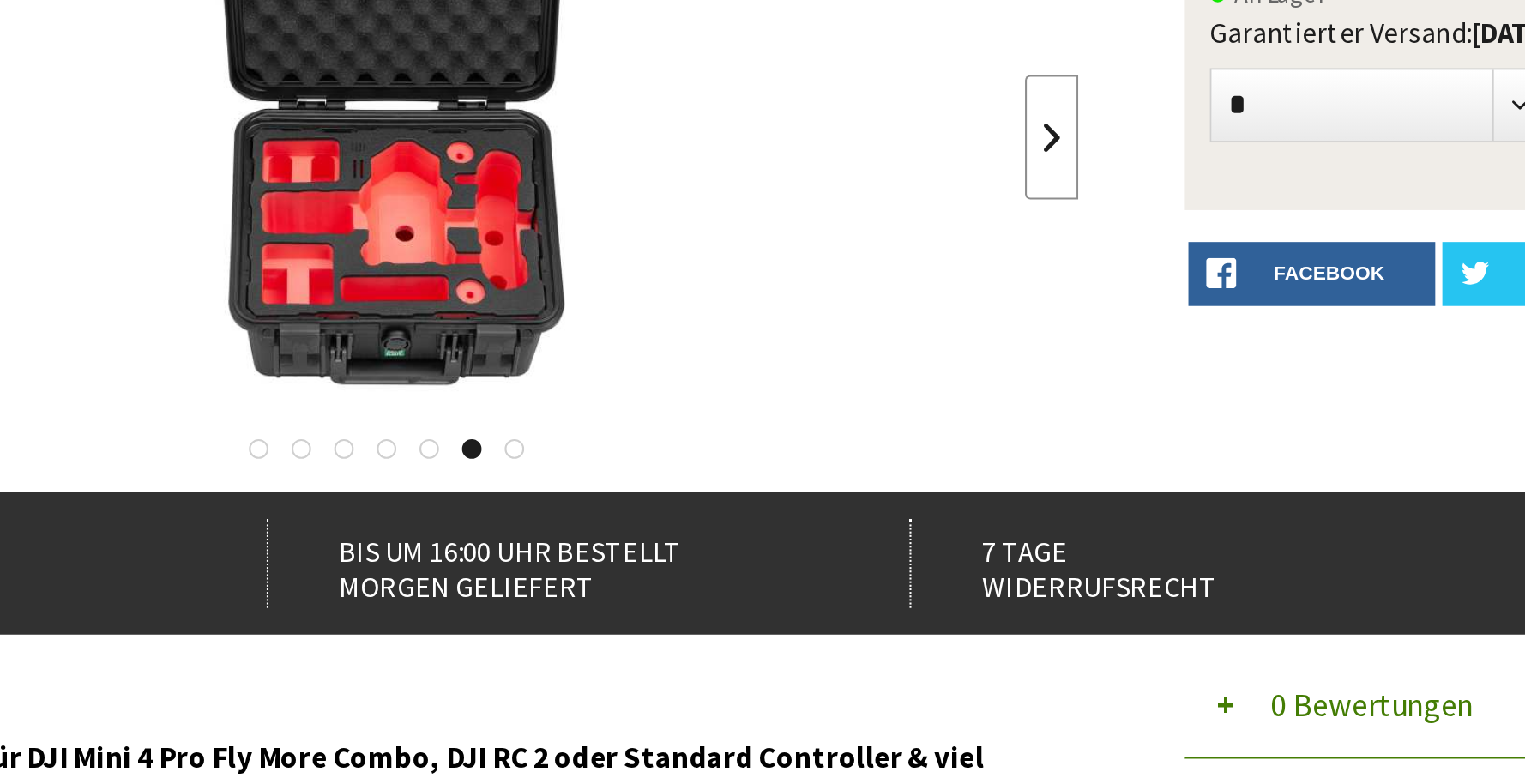
click at [840, 280] on link at bounding box center [852, 310] width 26 height 60
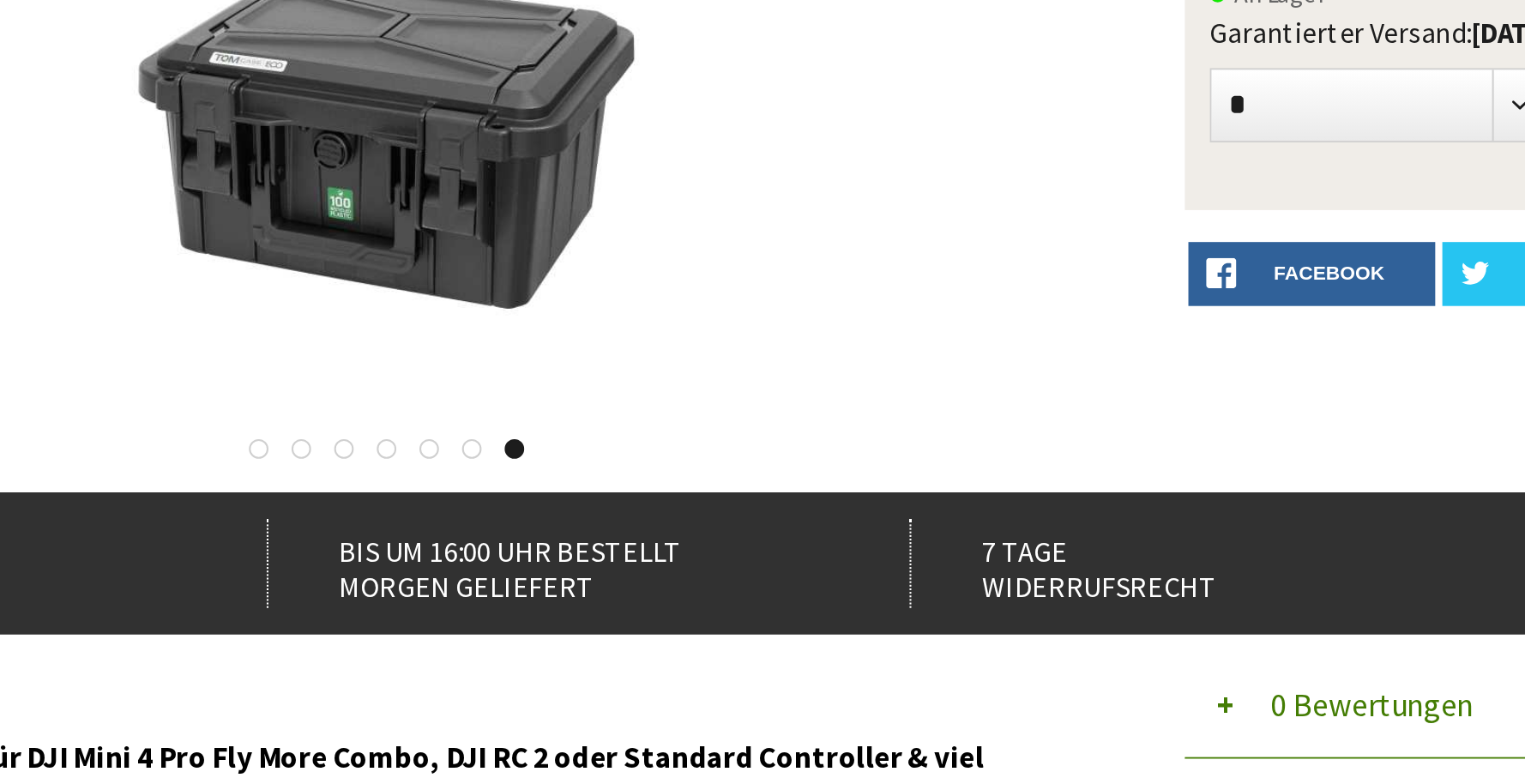
click at [505, 173] on div at bounding box center [530, 311] width 670 height 275
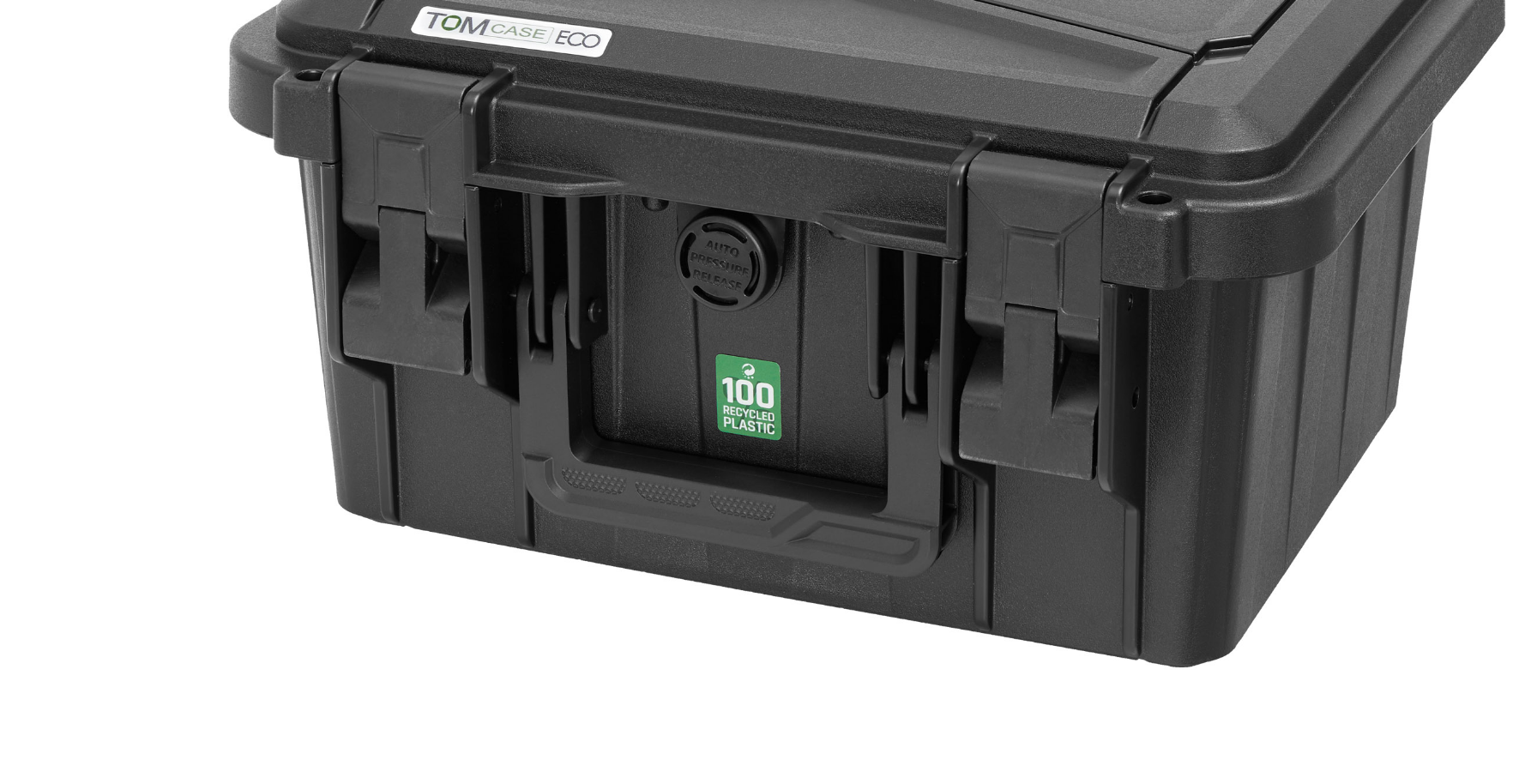
click at [473, 138] on img at bounding box center [762, 353] width 707 height 706
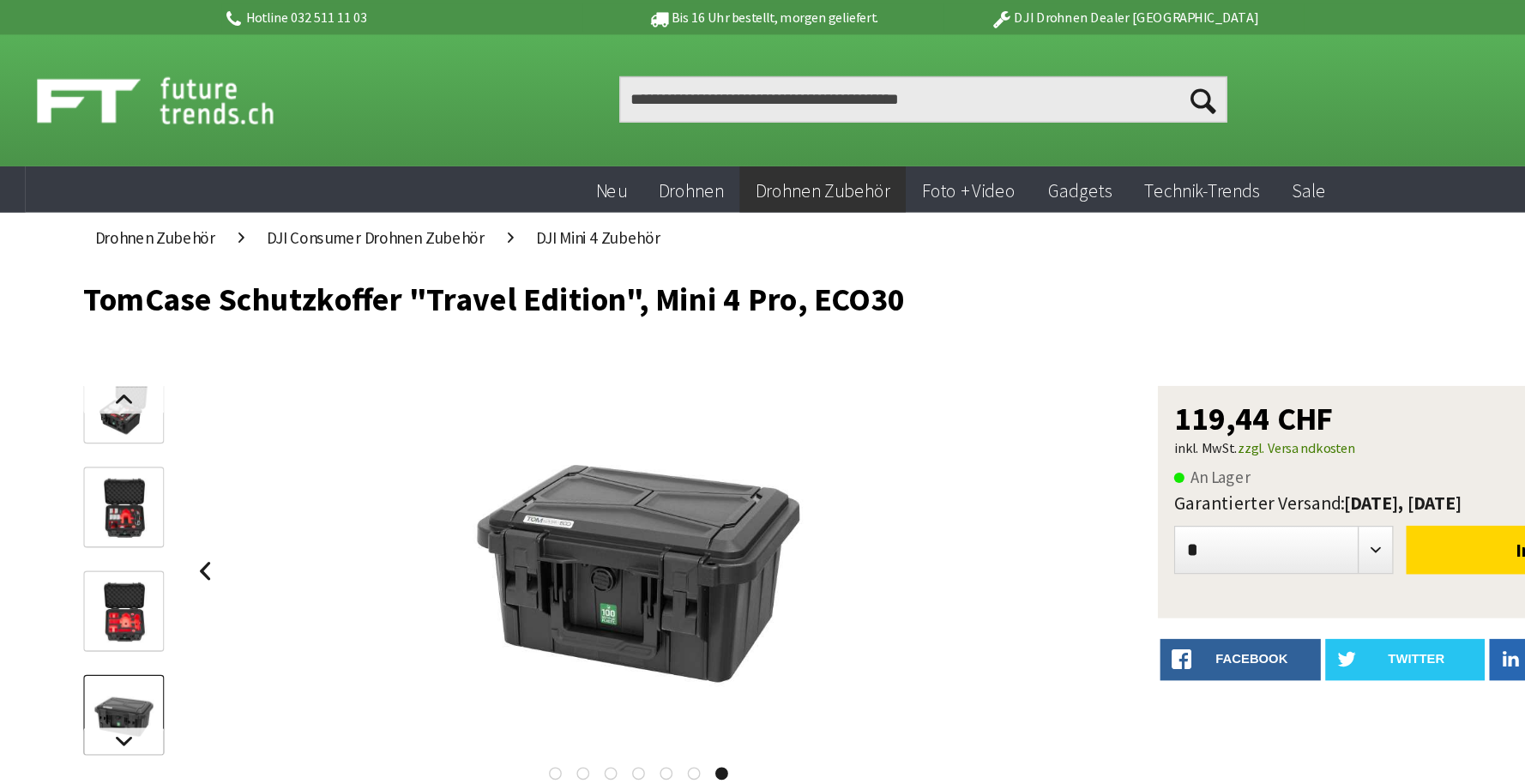
scroll to position [0, 0]
